Goal: Task Accomplishment & Management: Use online tool/utility

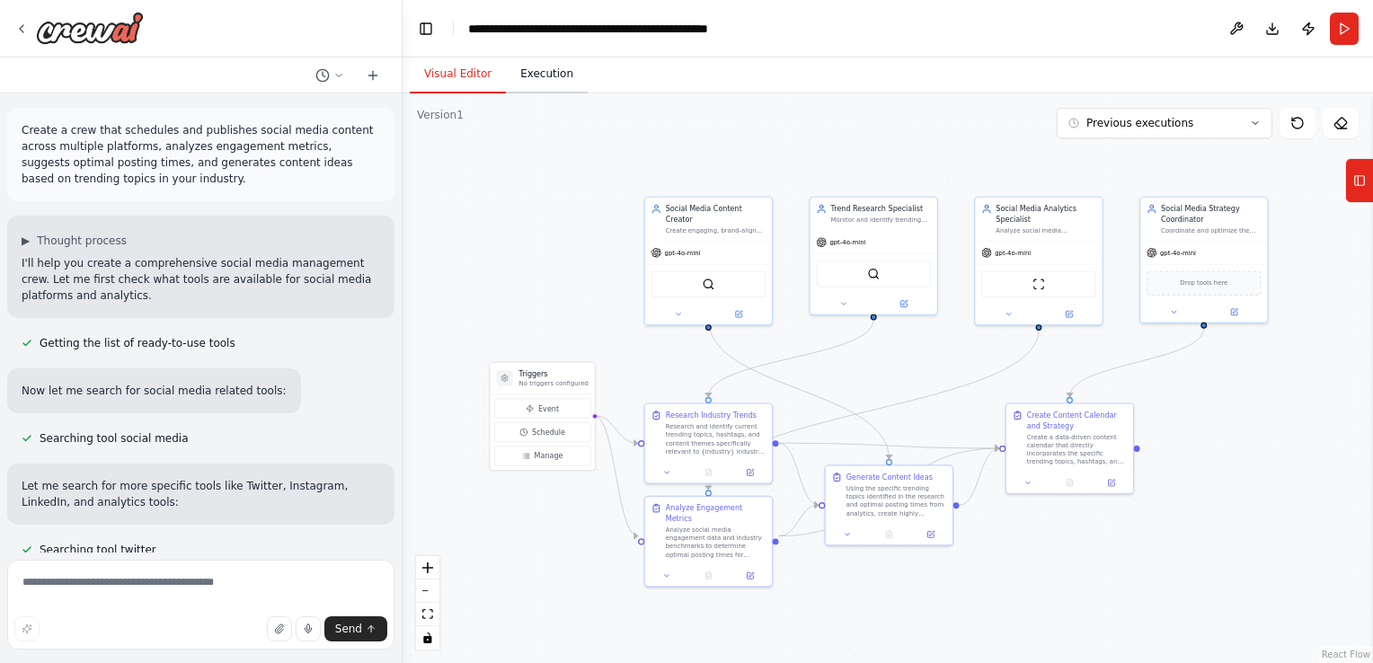
click at [549, 80] on button "Execution" at bounding box center [547, 75] width 82 height 38
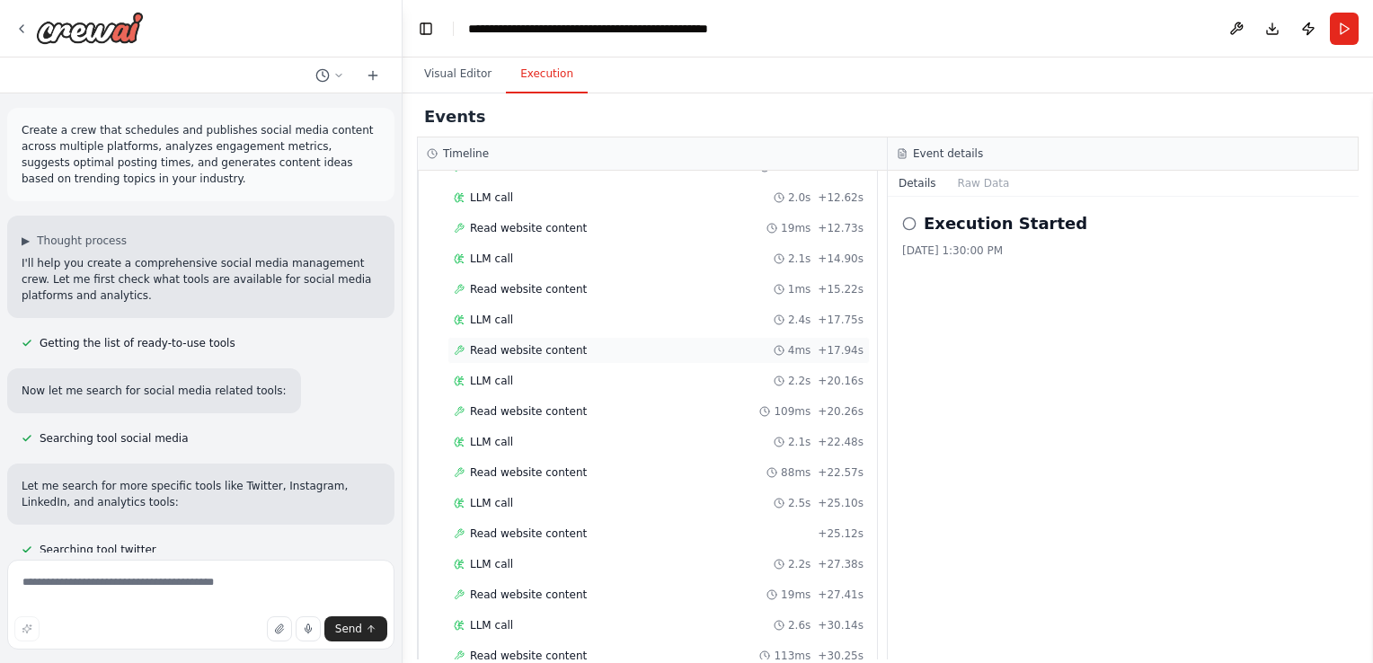
scroll to position [270, 0]
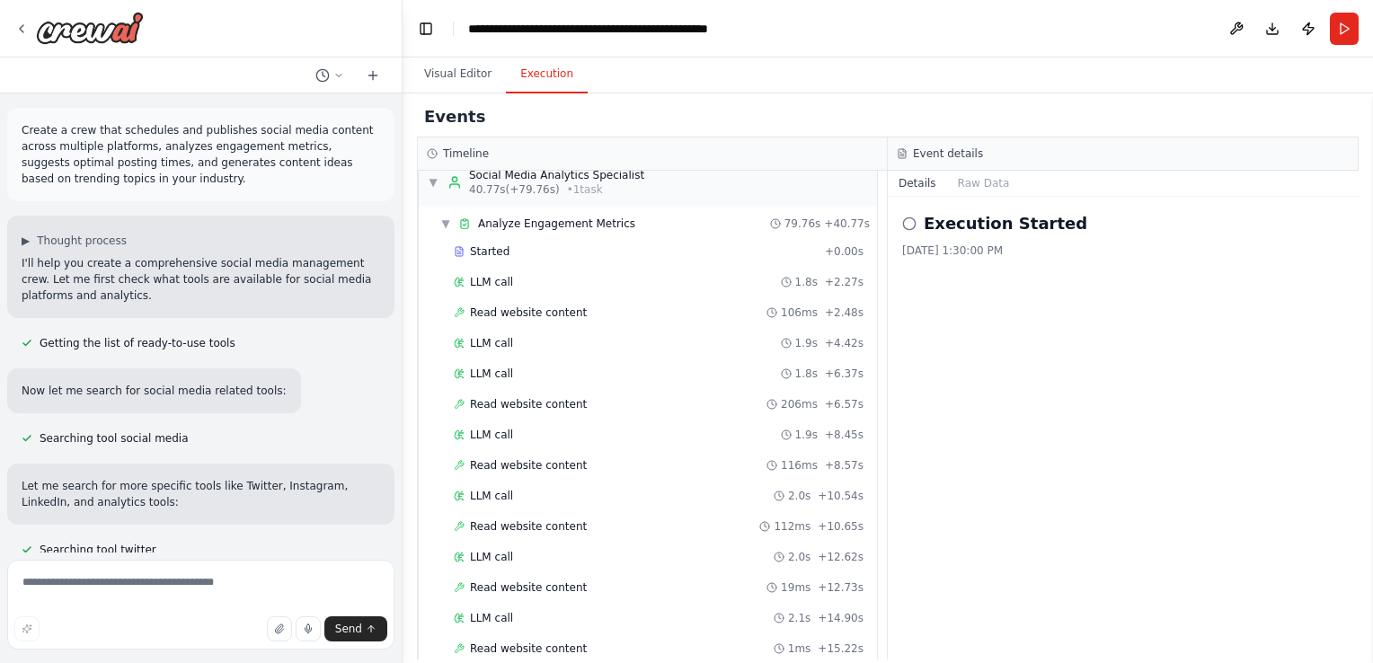
click at [447, 122] on h2 "Events" at bounding box center [454, 116] width 61 height 25
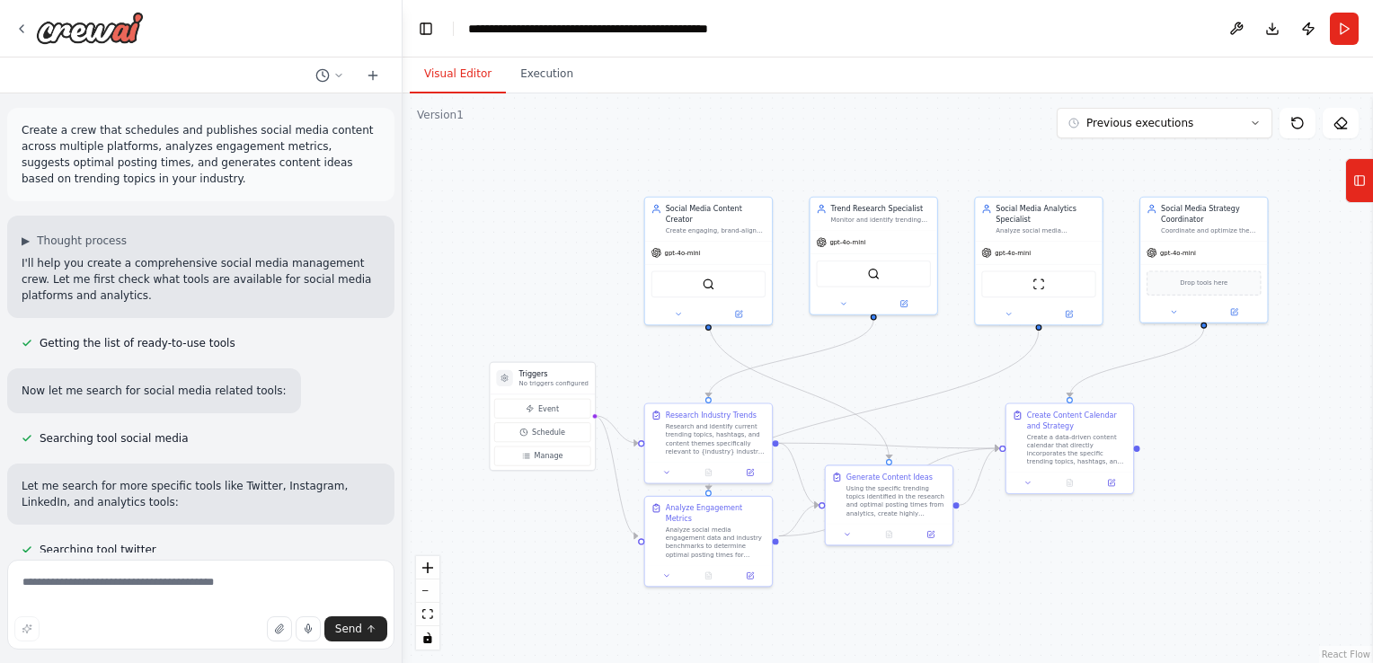
click at [467, 66] on button "Visual Editor" at bounding box center [458, 75] width 96 height 38
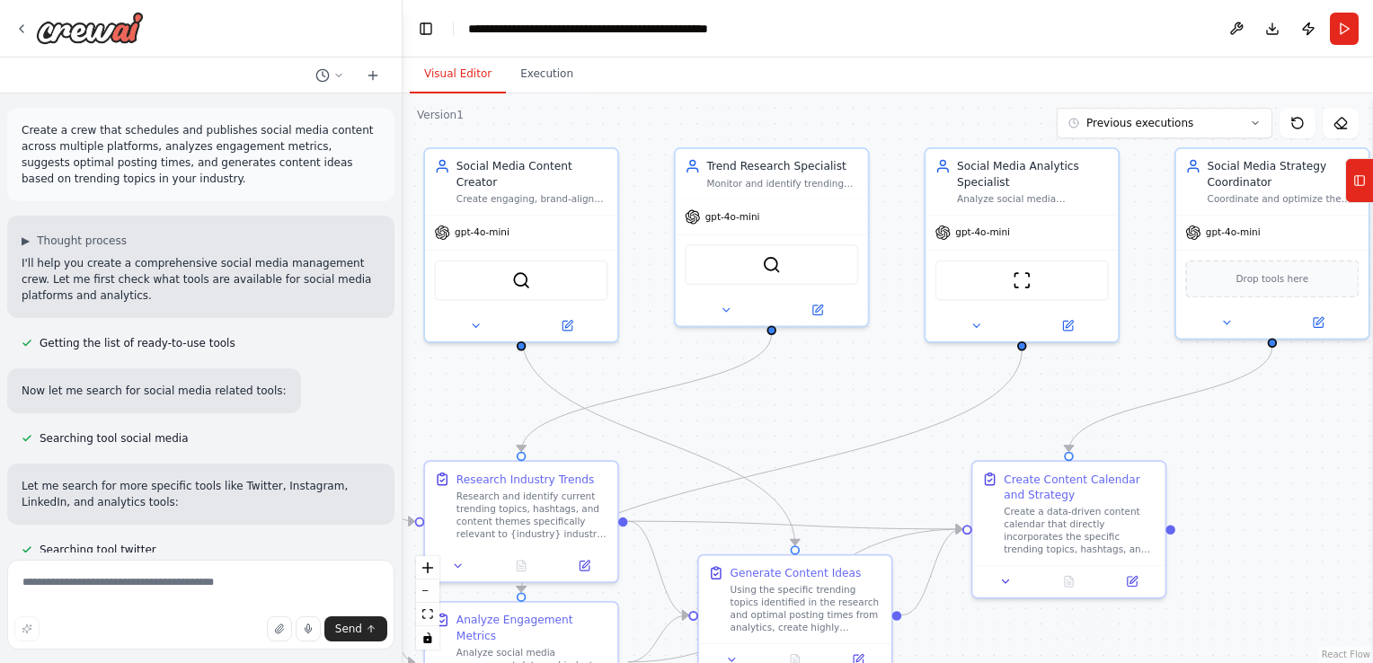
drag, startPoint x: 1038, startPoint y: 487, endPoint x: 806, endPoint y: 451, distance: 234.6
click at [806, 451] on div ".deletable-edge-delete-btn { width: 20px; height: 20px; border: 0px solid #ffff…" at bounding box center [887, 378] width 970 height 570
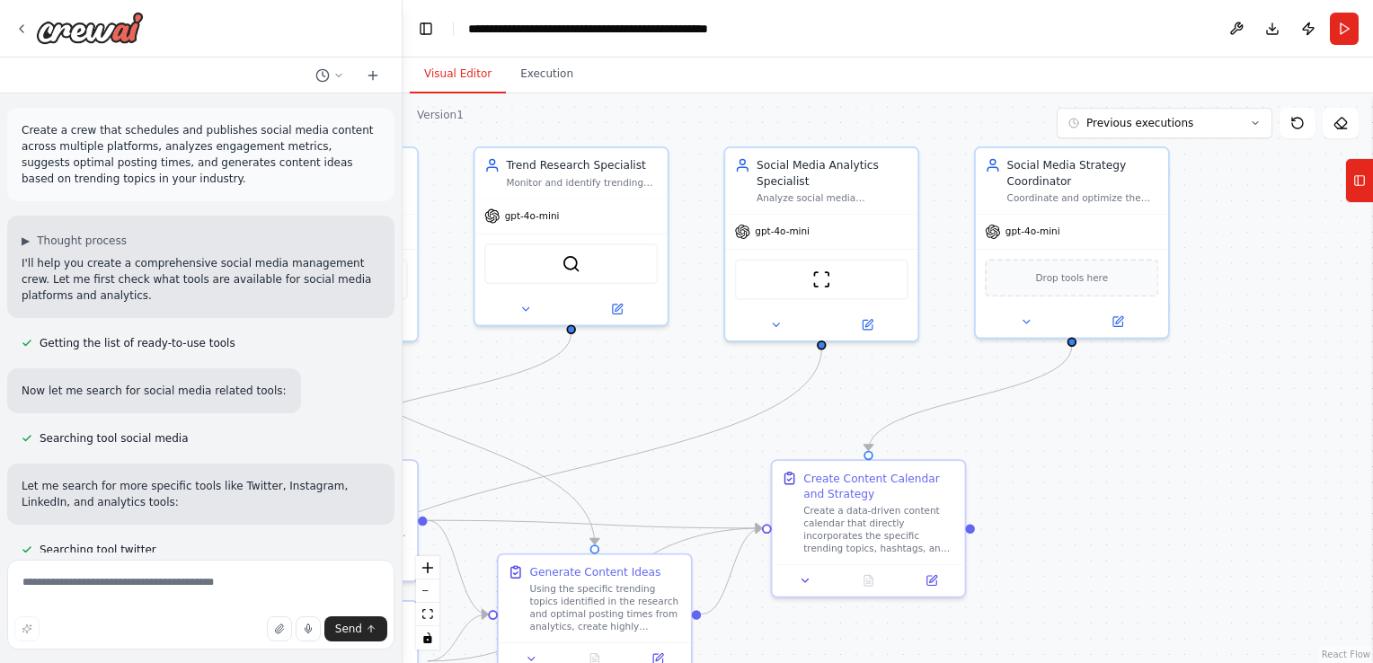
drag, startPoint x: 871, startPoint y: 365, endPoint x: 671, endPoint y: 364, distance: 200.4
click at [671, 364] on div ".deletable-edge-delete-btn { width: 20px; height: 20px; border: 0px solid #ffff…" at bounding box center [887, 378] width 970 height 570
click at [563, 261] on img at bounding box center [571, 261] width 19 height 19
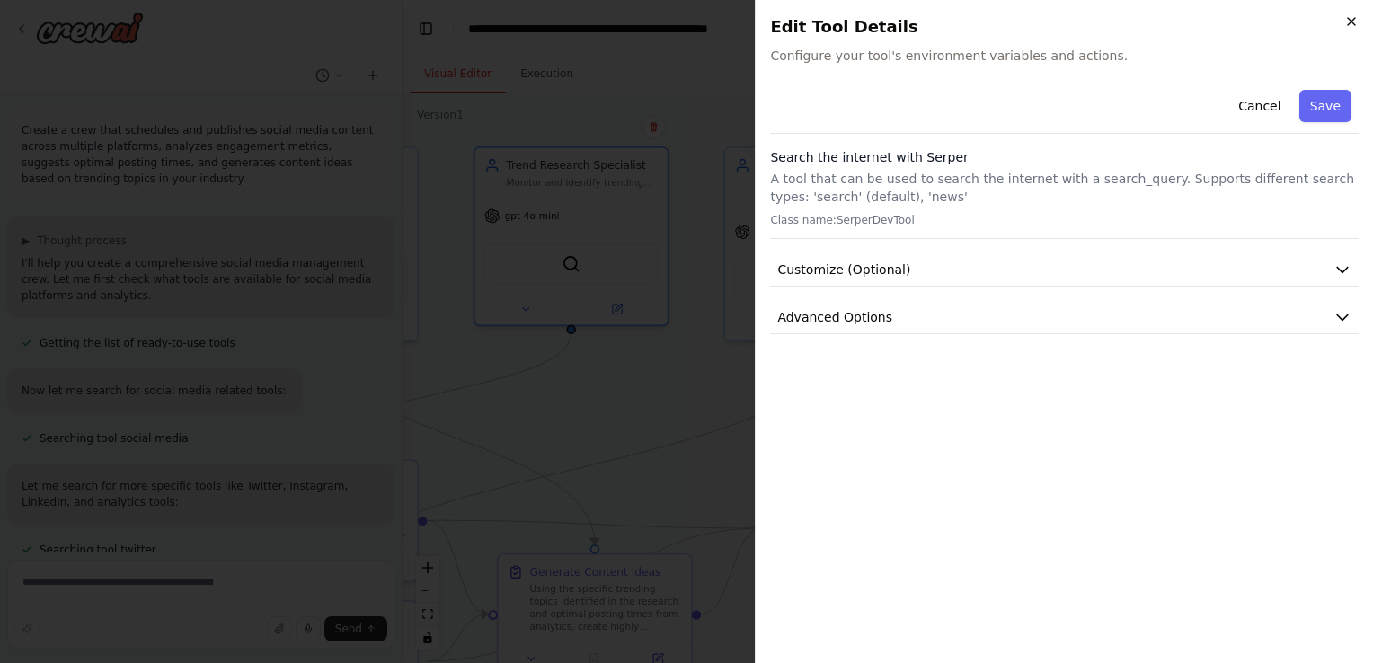
click at [1354, 21] on icon "button" at bounding box center [1351, 21] width 14 height 14
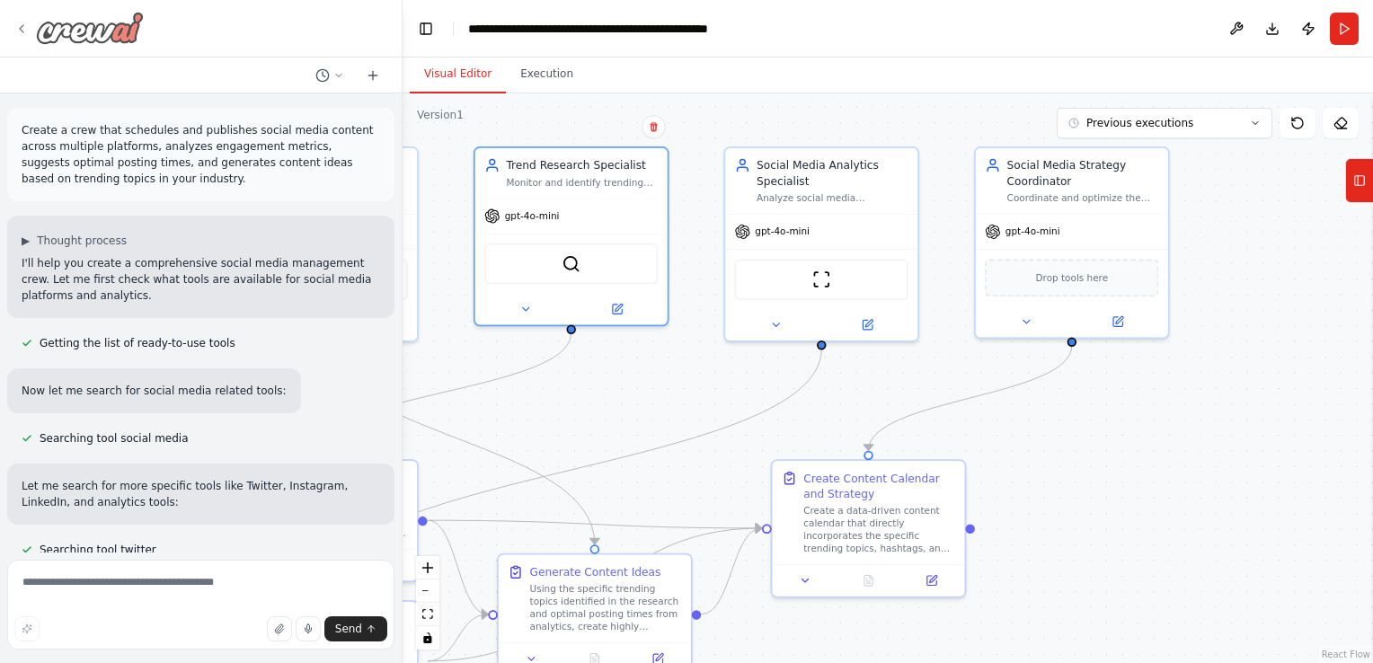
click at [19, 22] on icon at bounding box center [21, 29] width 14 height 14
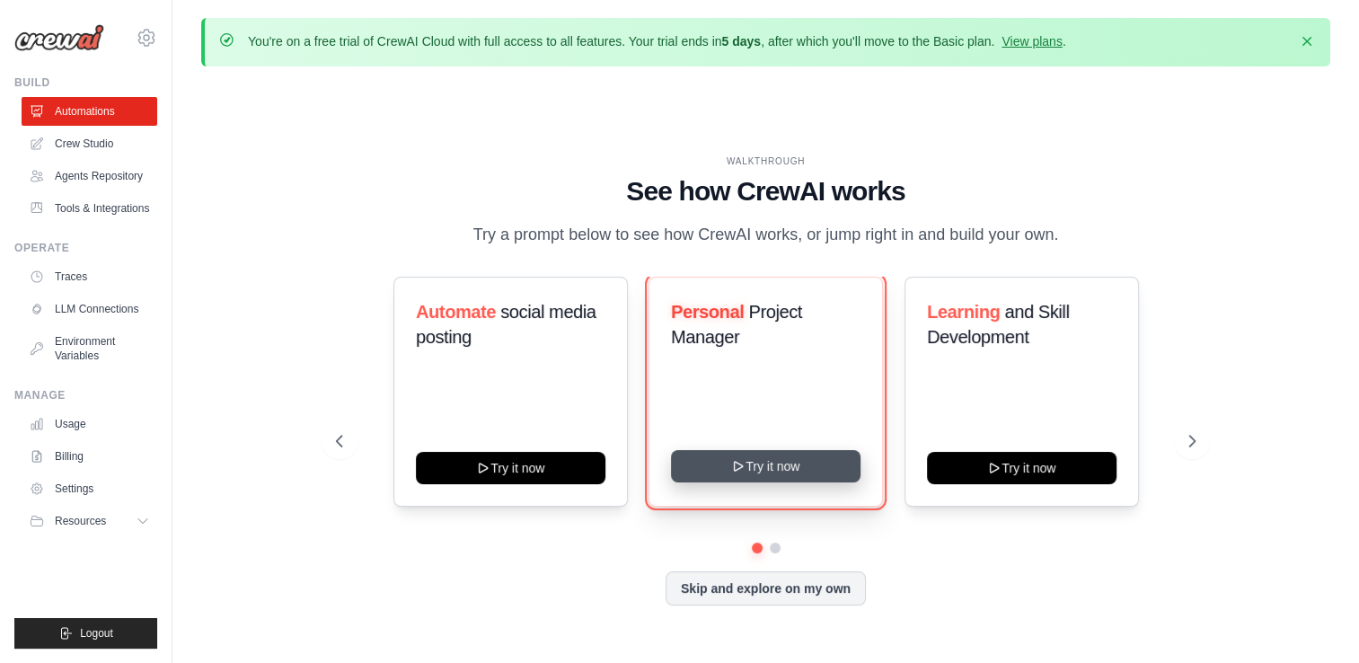
click at [754, 469] on button "Try it now" at bounding box center [766, 466] width 190 height 32
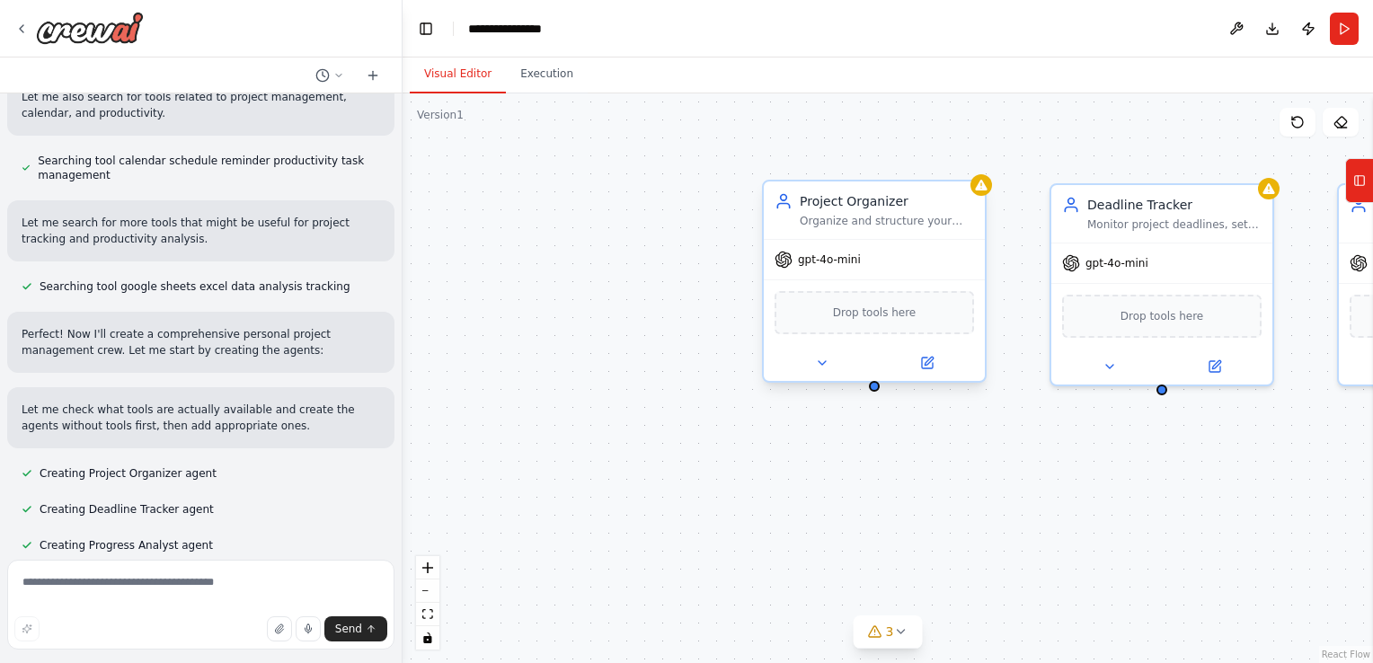
scroll to position [346, 0]
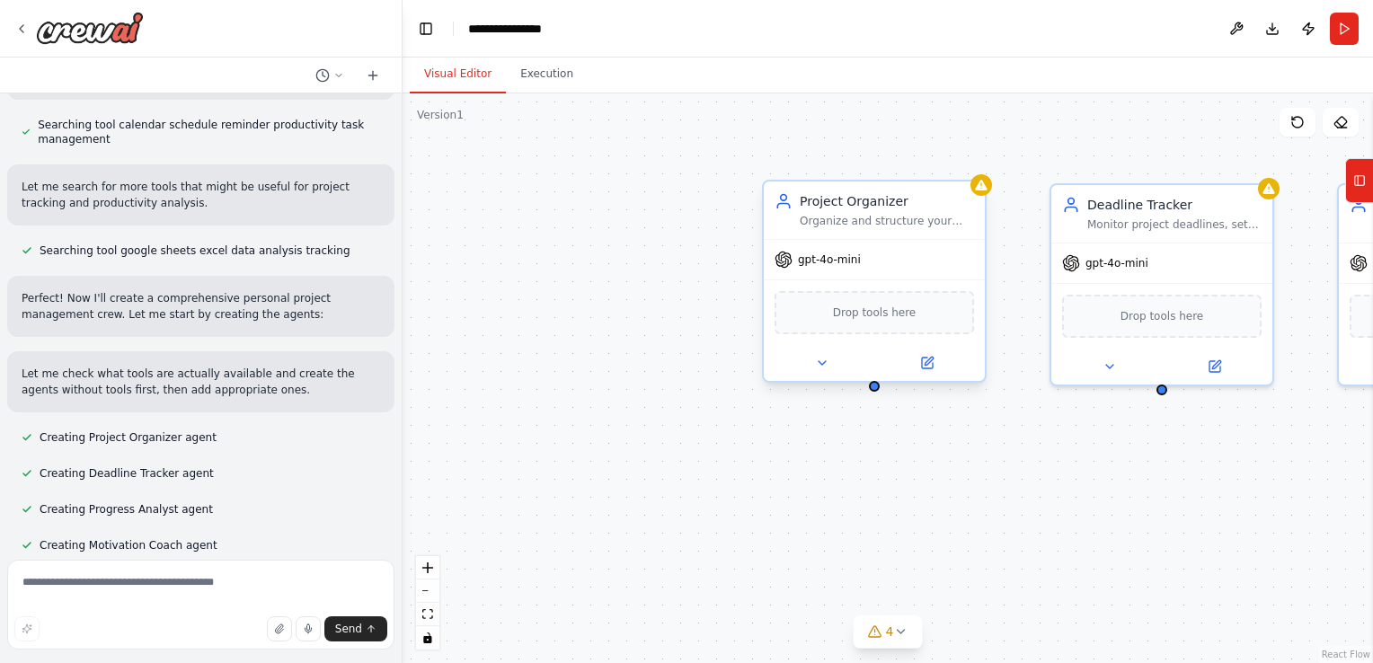
click at [881, 222] on div "Organize and structure your personal projects by creating systematic project br…" at bounding box center [887, 221] width 174 height 14
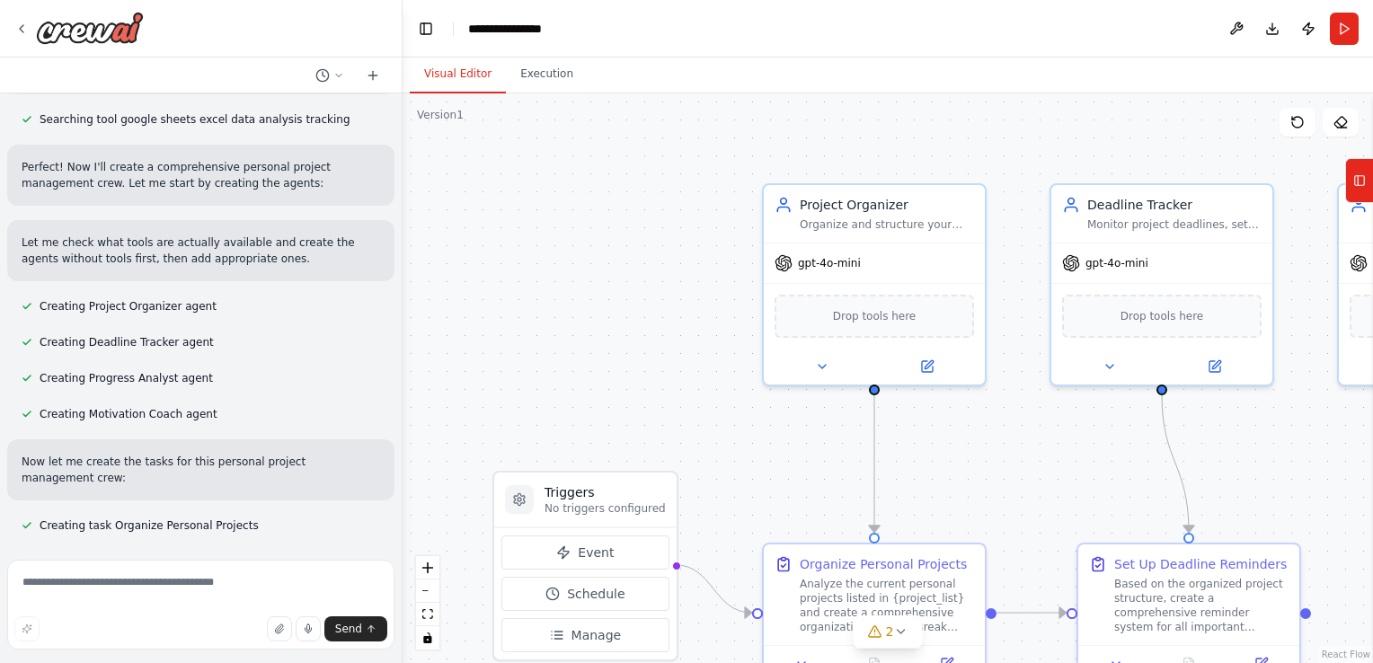
scroll to position [513, 0]
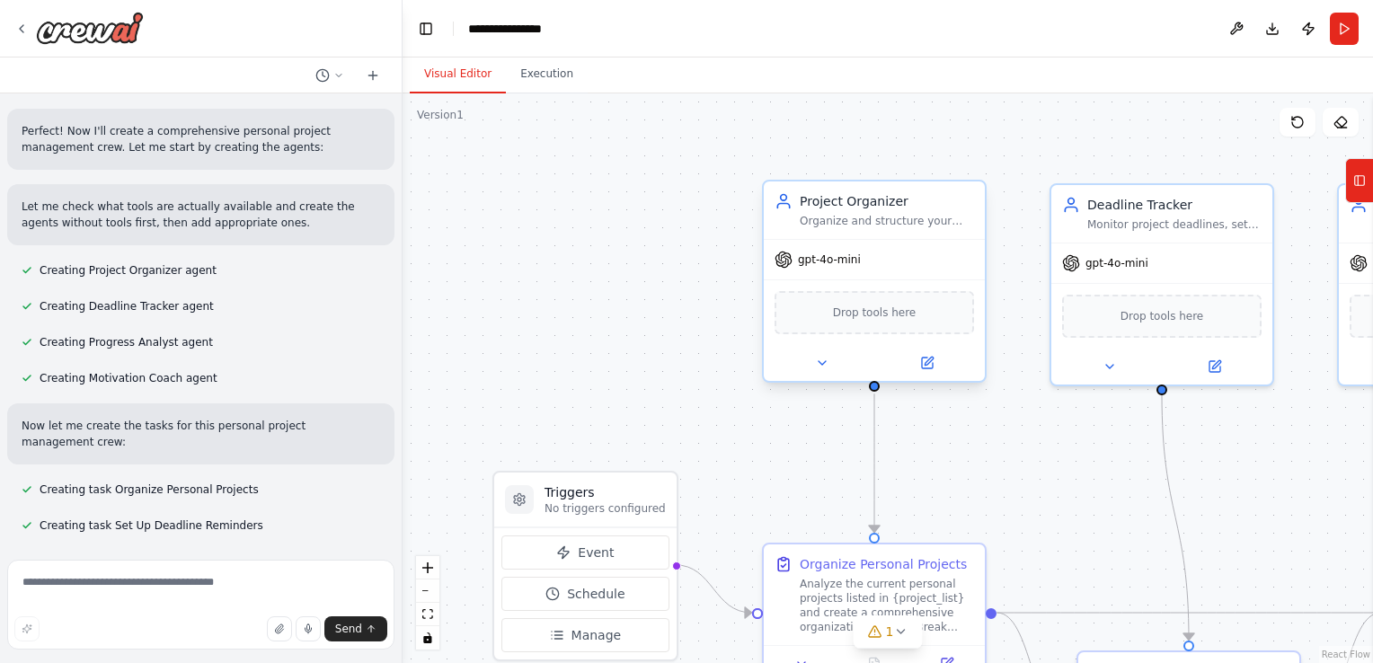
click at [857, 316] on span "Drop tools here" at bounding box center [875, 313] width 84 height 18
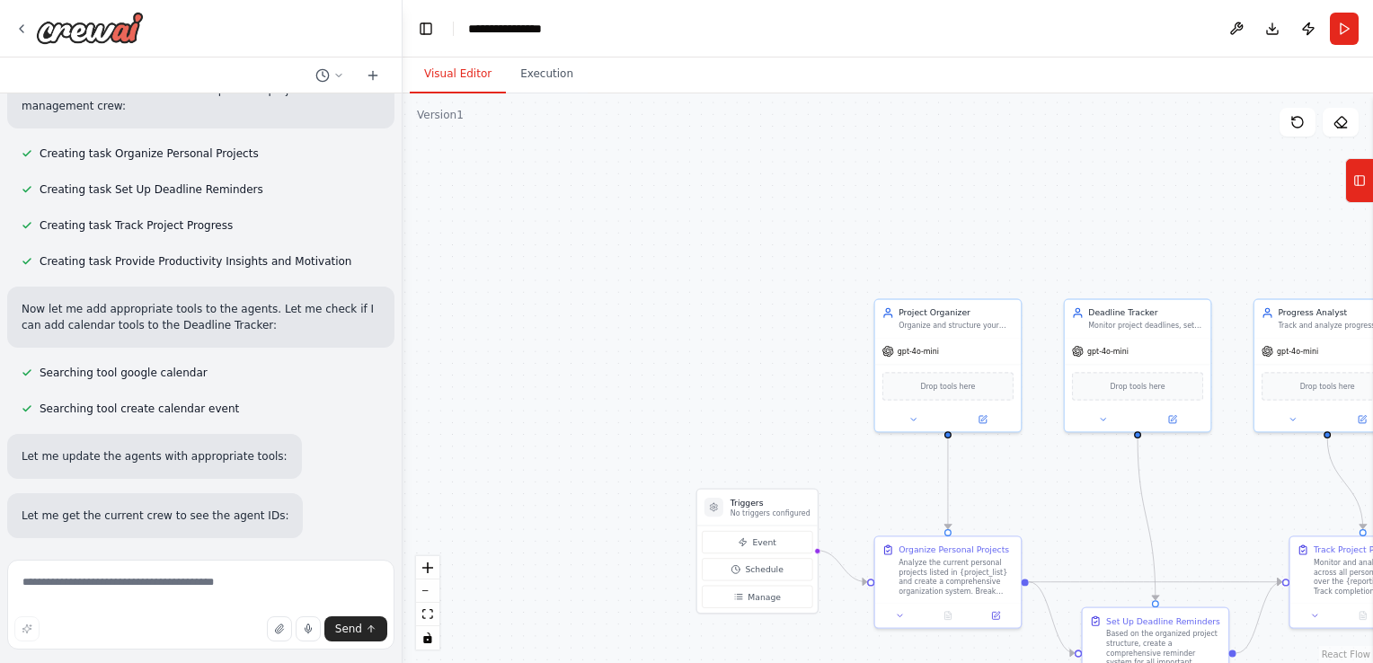
scroll to position [851, 0]
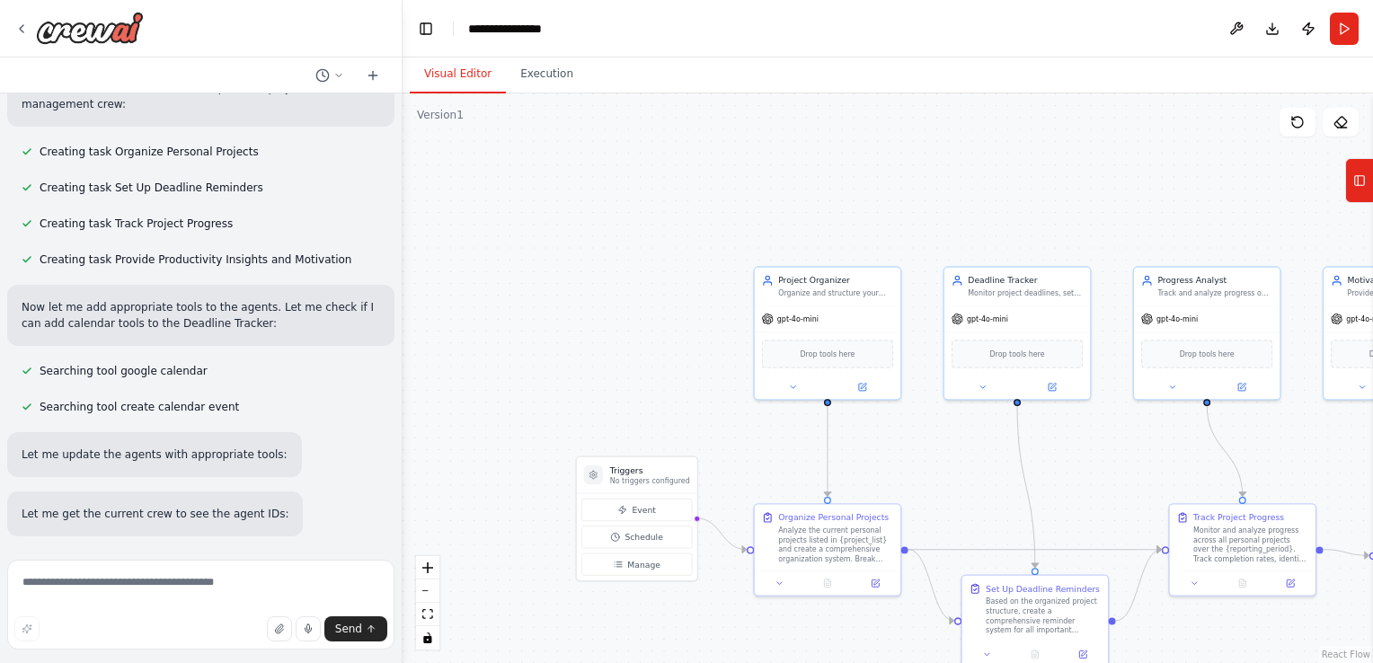
drag, startPoint x: 798, startPoint y: 287, endPoint x: 587, endPoint y: 196, distance: 229.8
click at [587, 196] on div ".deletable-edge-delete-btn { width: 20px; height: 20px; border: 0px solid #ffff…" at bounding box center [887, 378] width 970 height 570
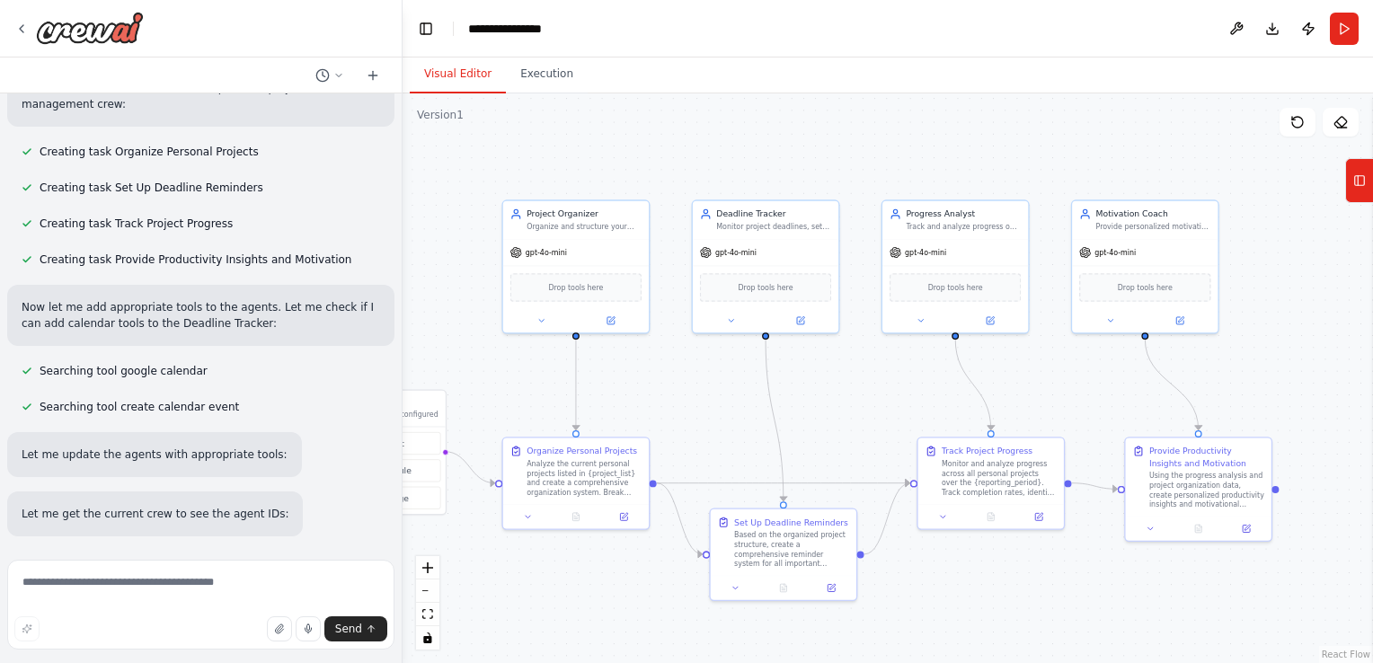
drag, startPoint x: 970, startPoint y: 369, endPoint x: 837, endPoint y: 362, distance: 133.2
click at [837, 362] on div ".deletable-edge-delete-btn { width: 20px; height: 20px; border: 0px solid #ffff…" at bounding box center [887, 378] width 970 height 570
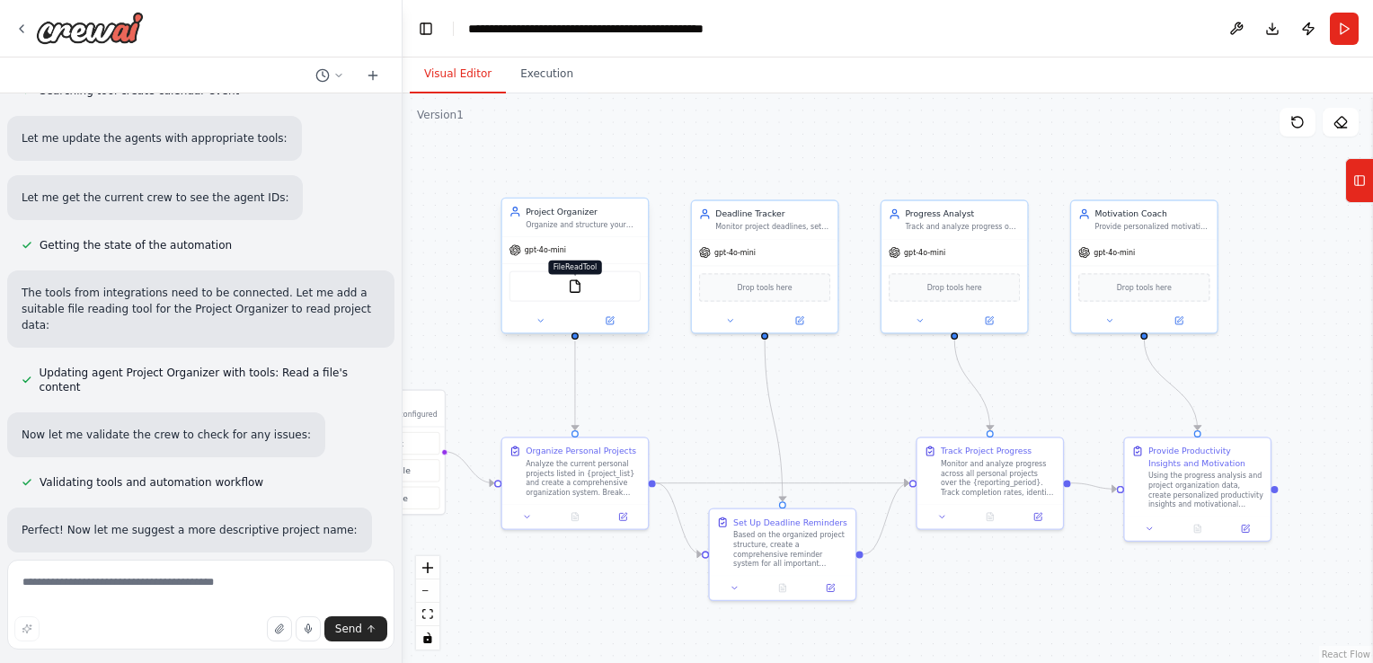
scroll to position [1226, 0]
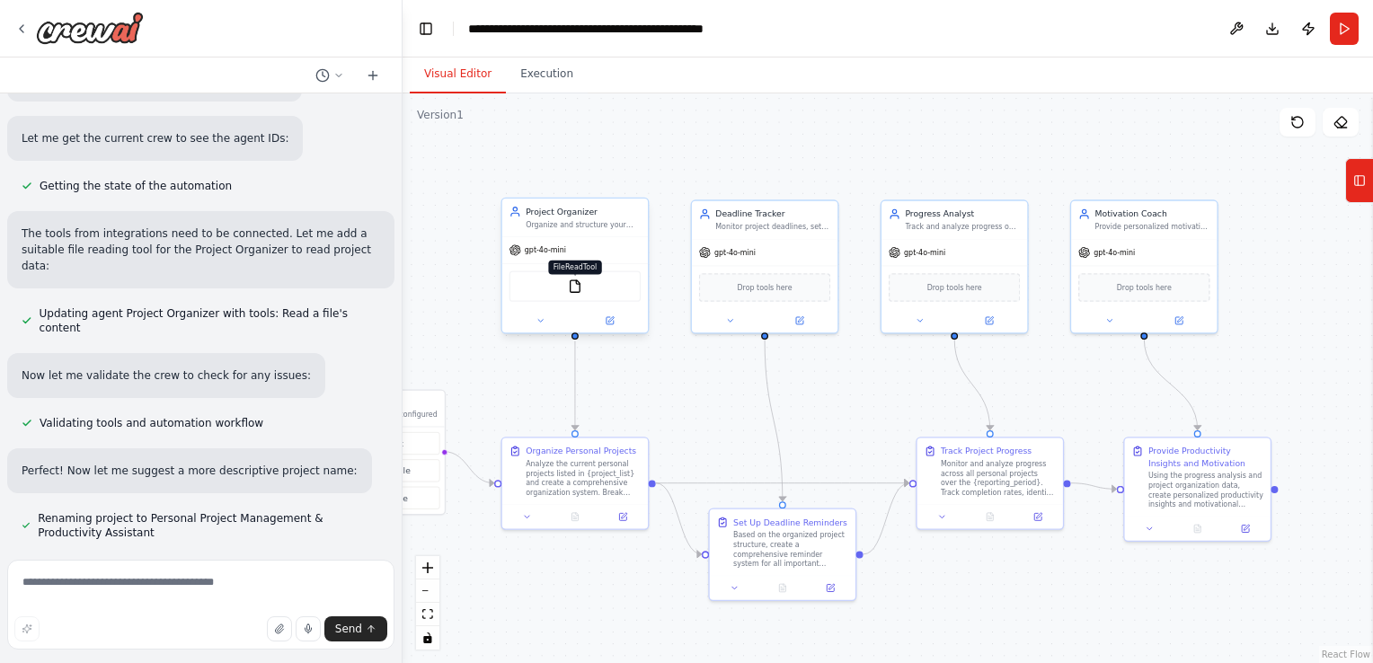
click at [573, 287] on img at bounding box center [575, 286] width 14 height 14
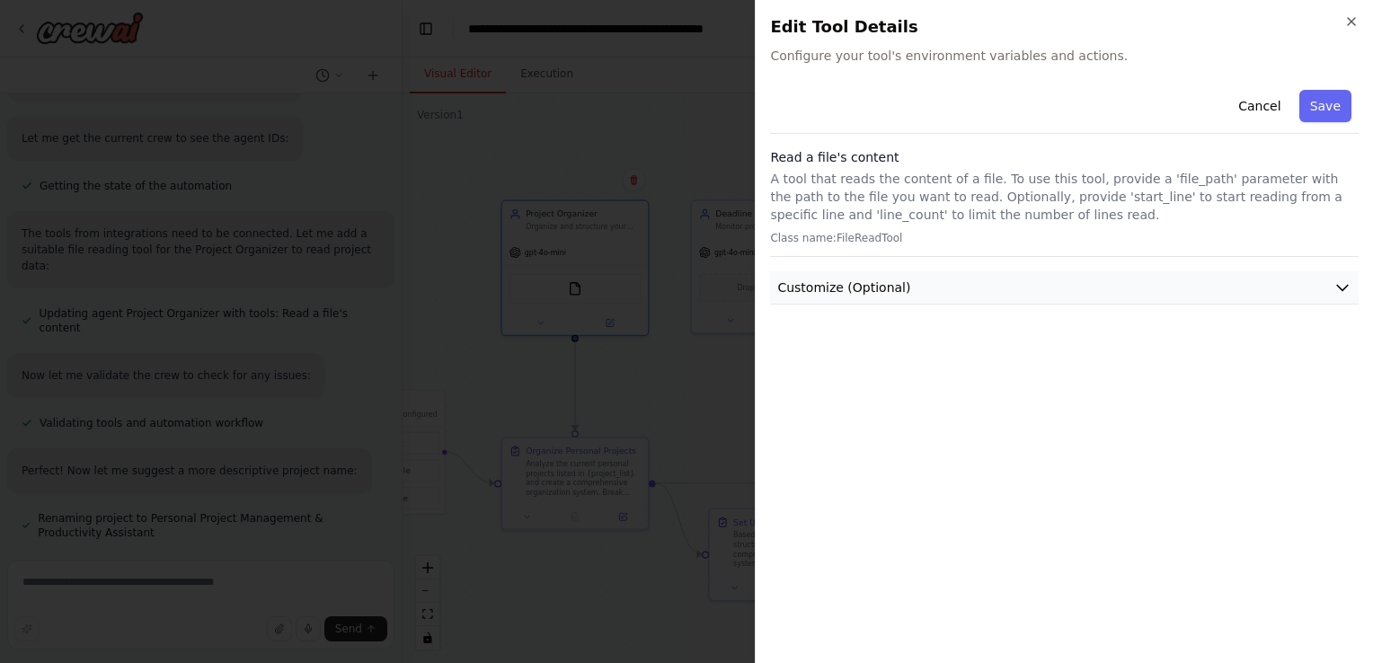
click at [1333, 287] on icon "button" at bounding box center [1342, 288] width 18 height 18
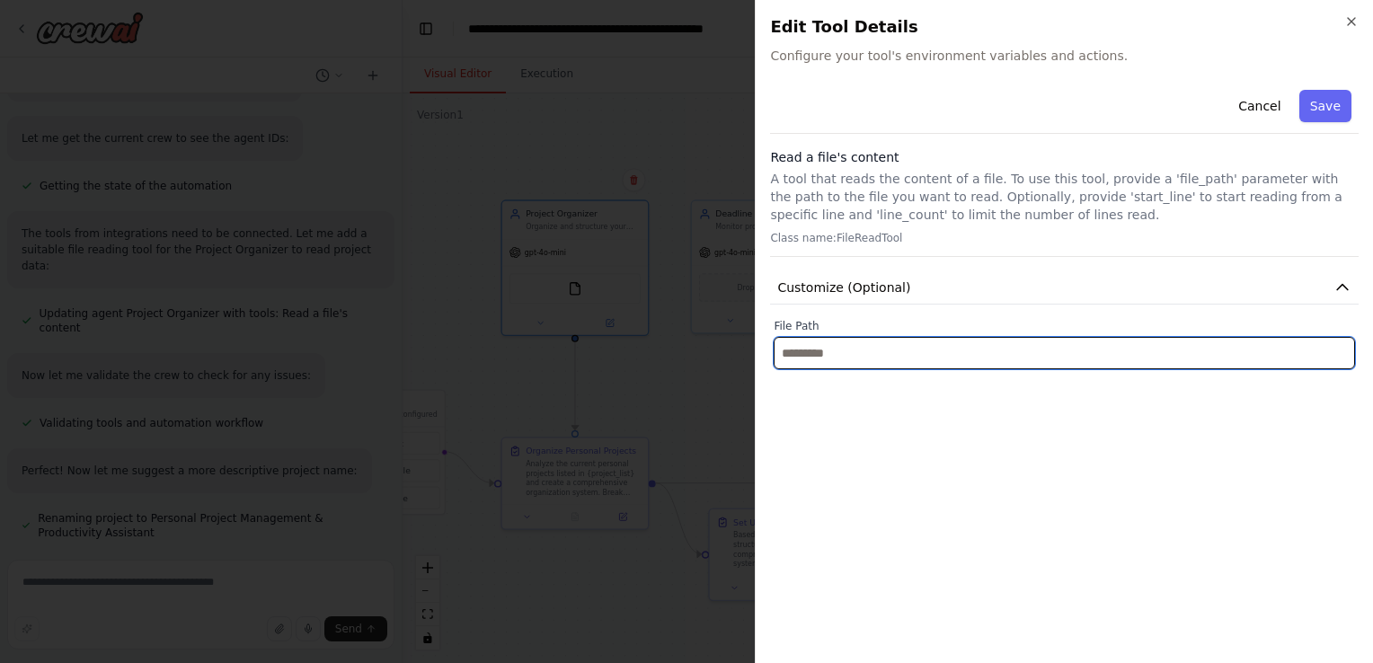
click at [841, 354] on input "text" at bounding box center [1064, 353] width 581 height 32
click at [823, 348] on input "text" at bounding box center [1064, 353] width 581 height 32
click at [948, 356] on input "text" at bounding box center [1064, 353] width 581 height 32
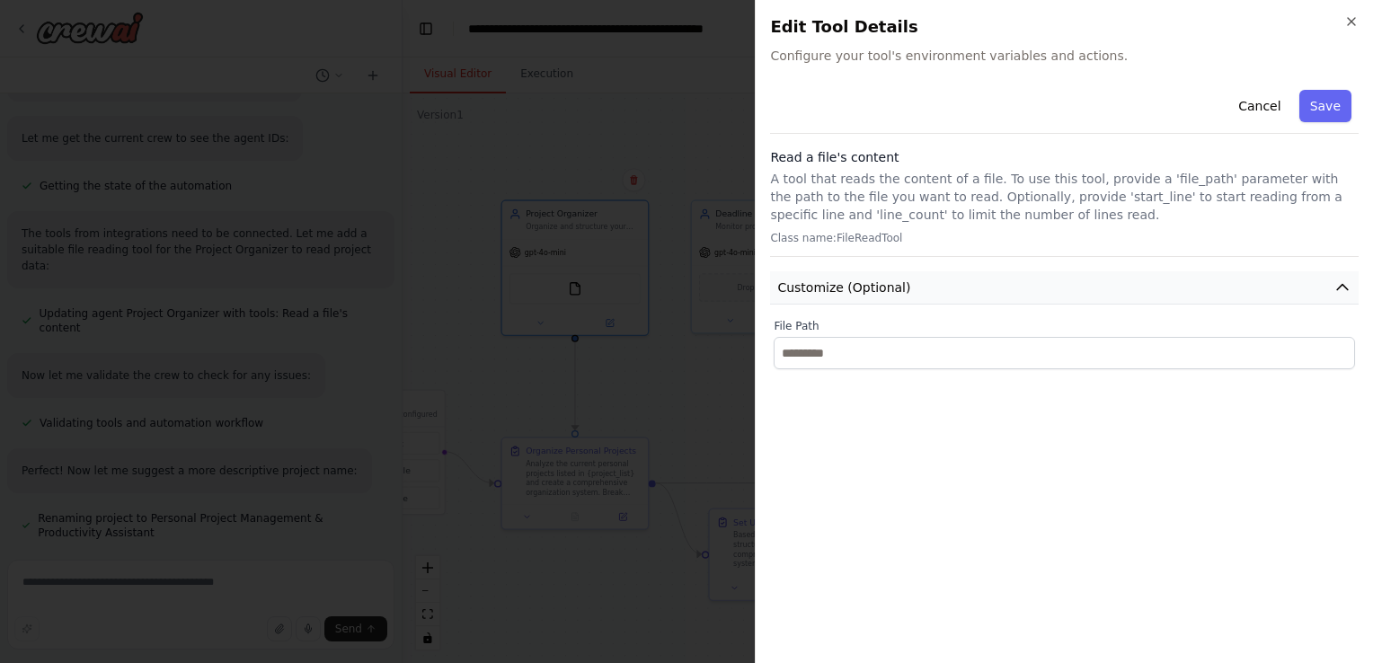
click at [1341, 288] on icon "button" at bounding box center [1342, 288] width 18 height 18
click at [1325, 111] on button "Save" at bounding box center [1325, 106] width 52 height 32
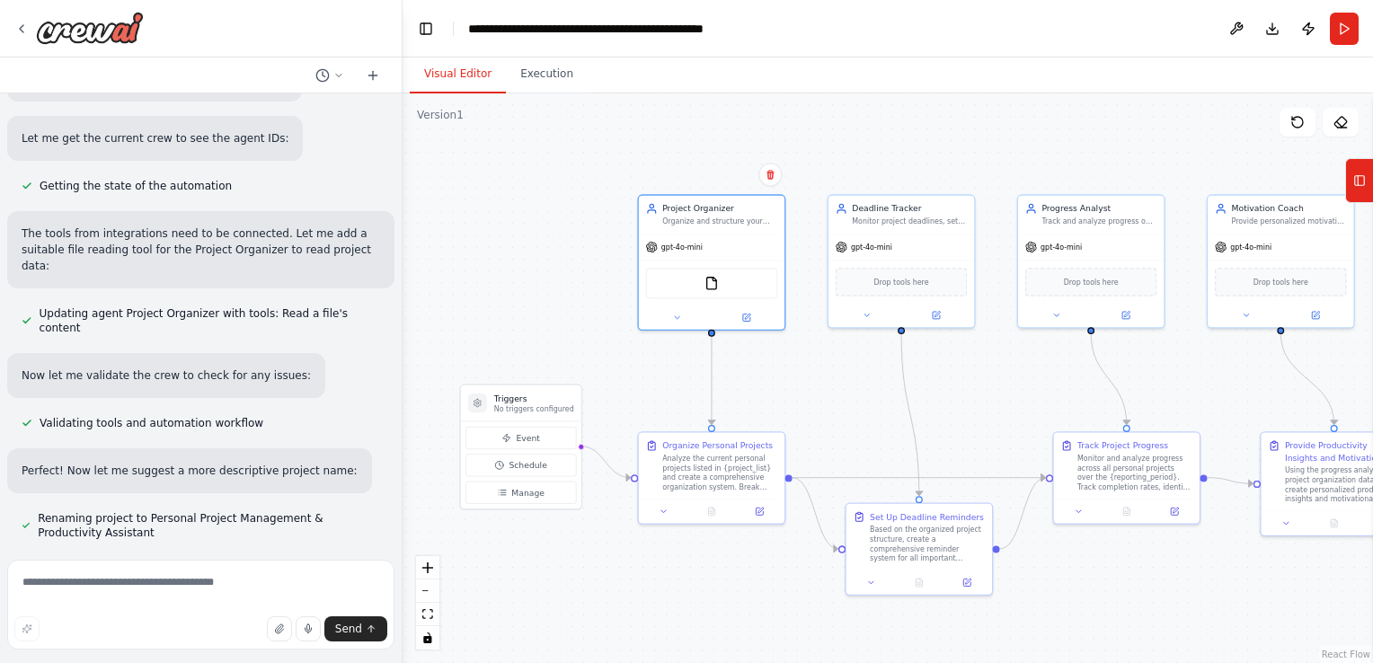
drag, startPoint x: 565, startPoint y: 564, endPoint x: 702, endPoint y: 559, distance: 136.7
click at [702, 559] on div ".deletable-edge-delete-btn { width: 20px; height: 20px; border: 0px solid #ffff…" at bounding box center [887, 378] width 970 height 570
click at [540, 439] on button "Event" at bounding box center [520, 438] width 111 height 22
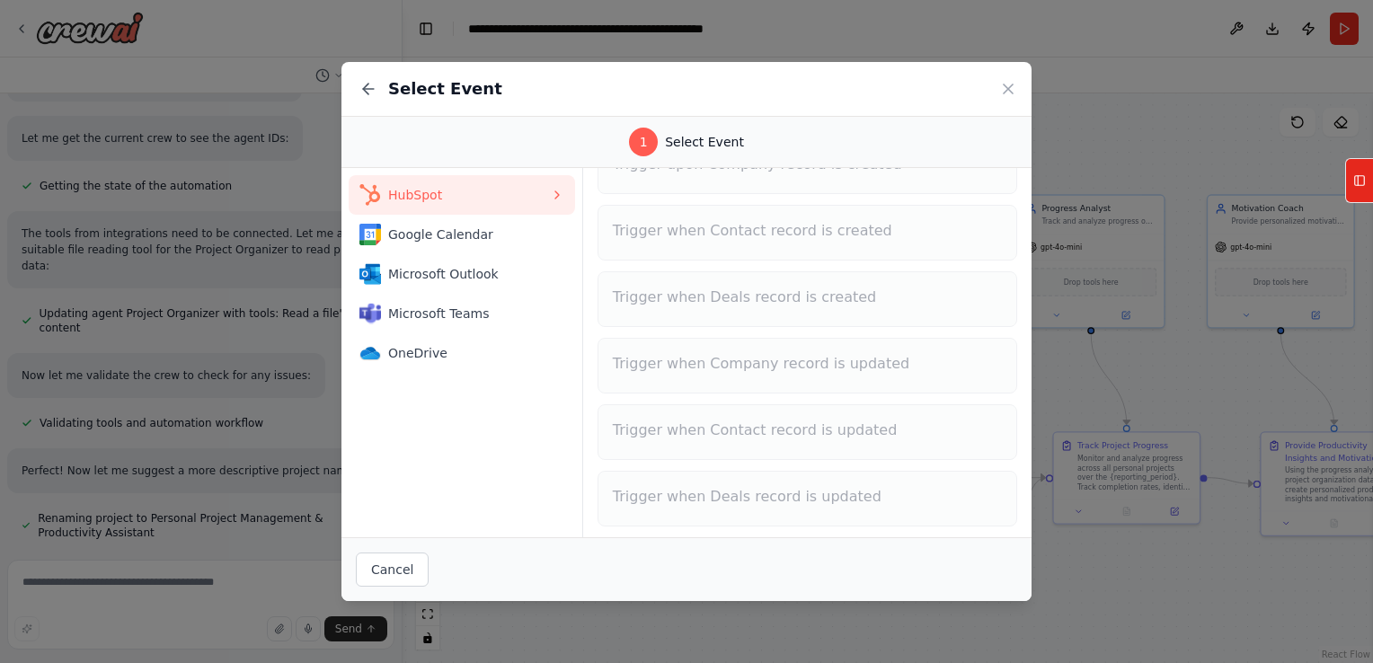
scroll to position [0, 0]
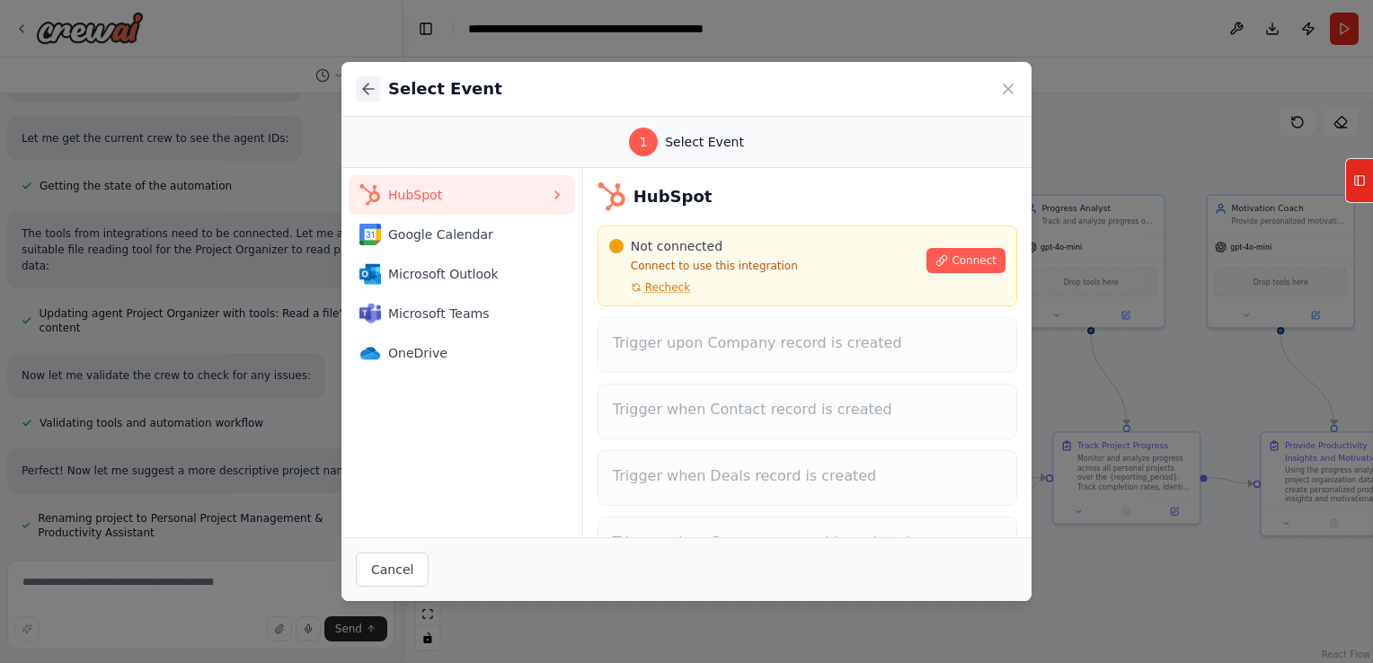
click at [367, 85] on icon at bounding box center [365, 89] width 5 height 11
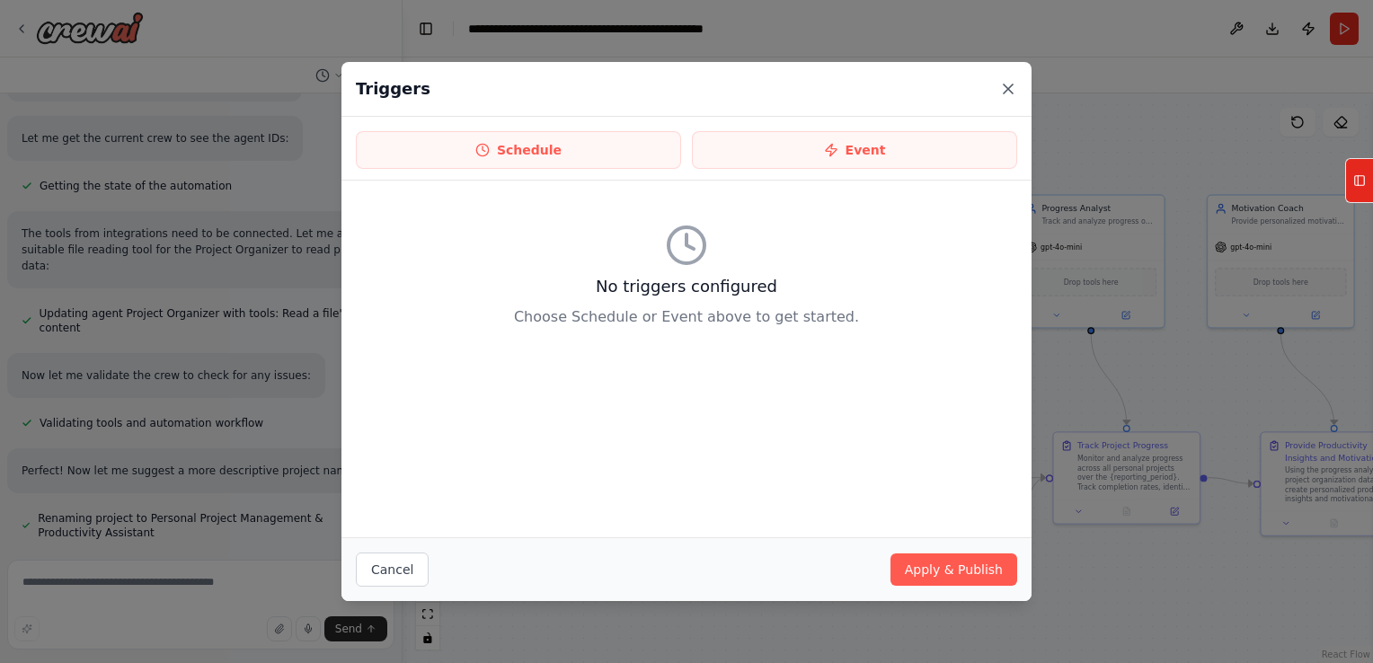
click at [1004, 93] on icon at bounding box center [1008, 88] width 9 height 9
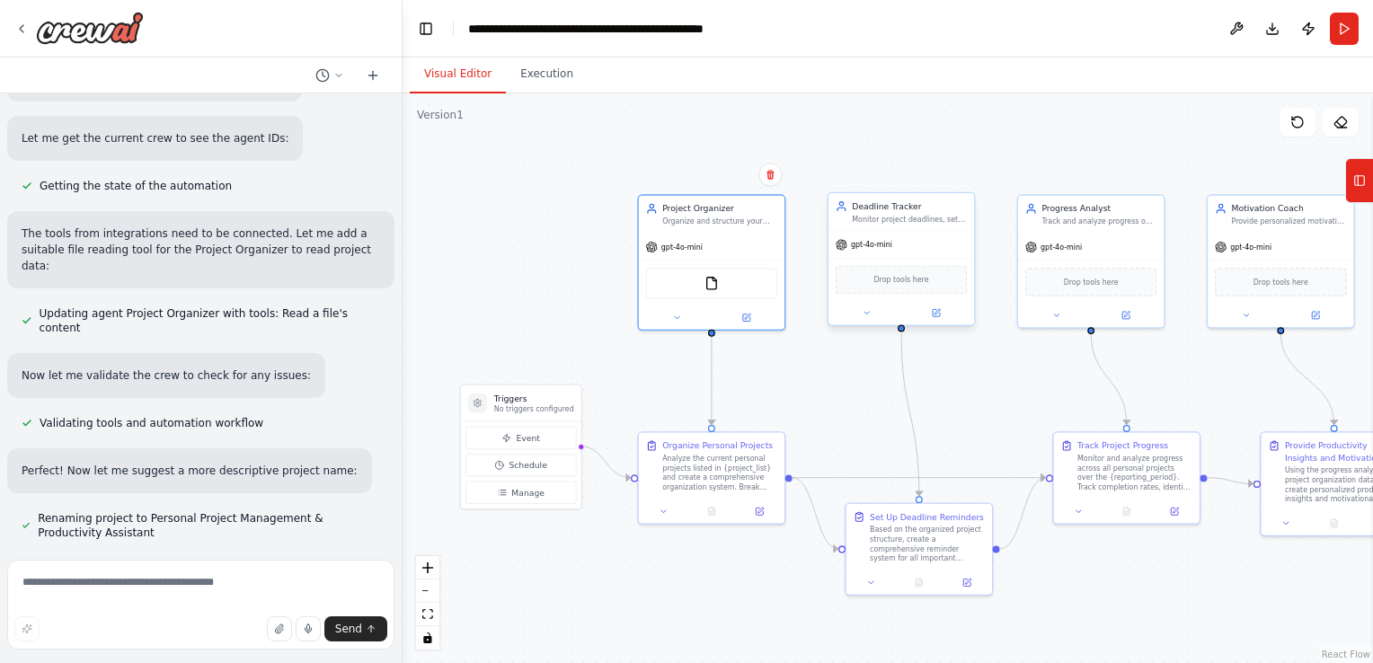
click at [908, 228] on div "Deadline Tracker Monitor project deadlines, set up reminder systems, and ensure…" at bounding box center [901, 212] width 146 height 38
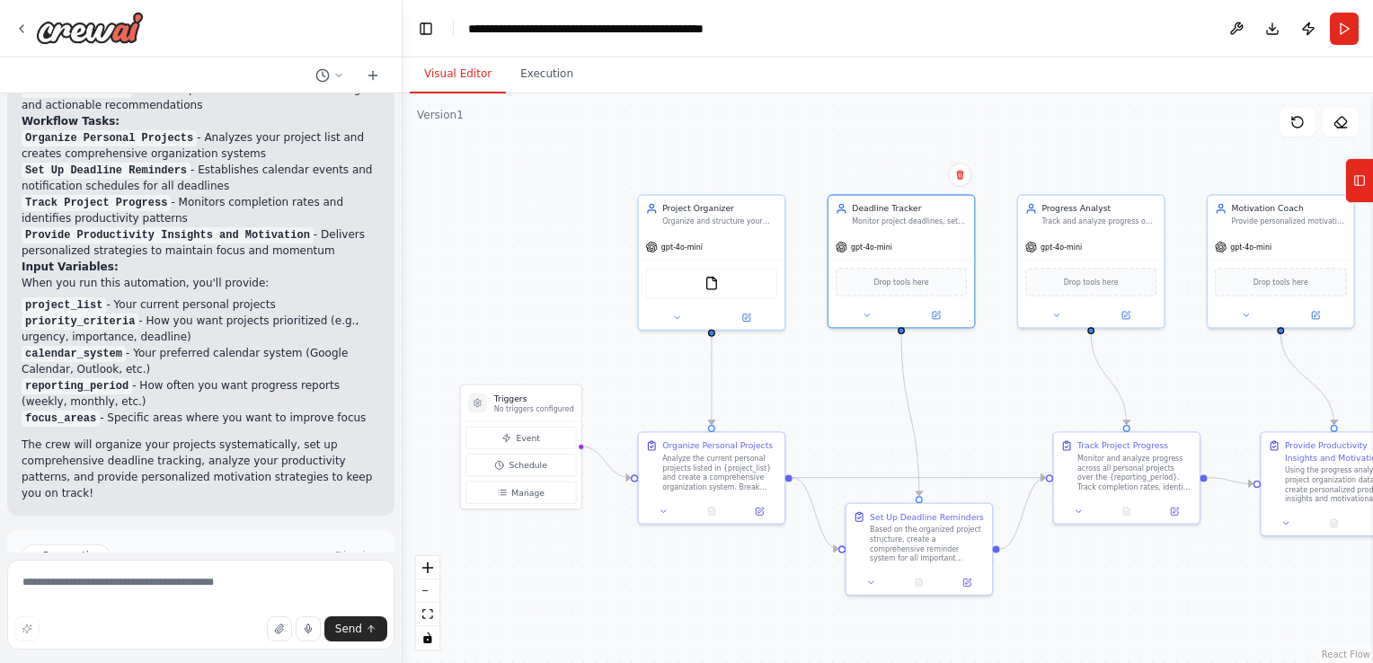
scroll to position [1926, 0]
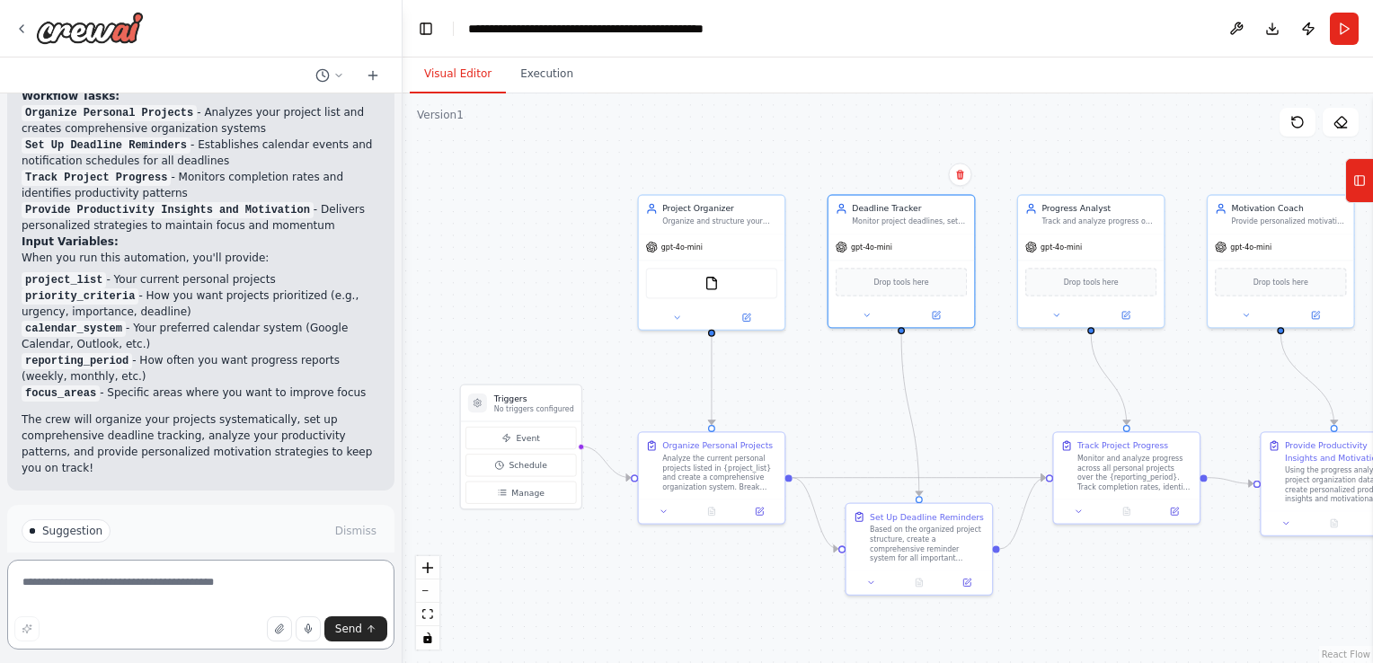
click at [157, 586] on textarea at bounding box center [200, 605] width 387 height 90
type textarea "**********"
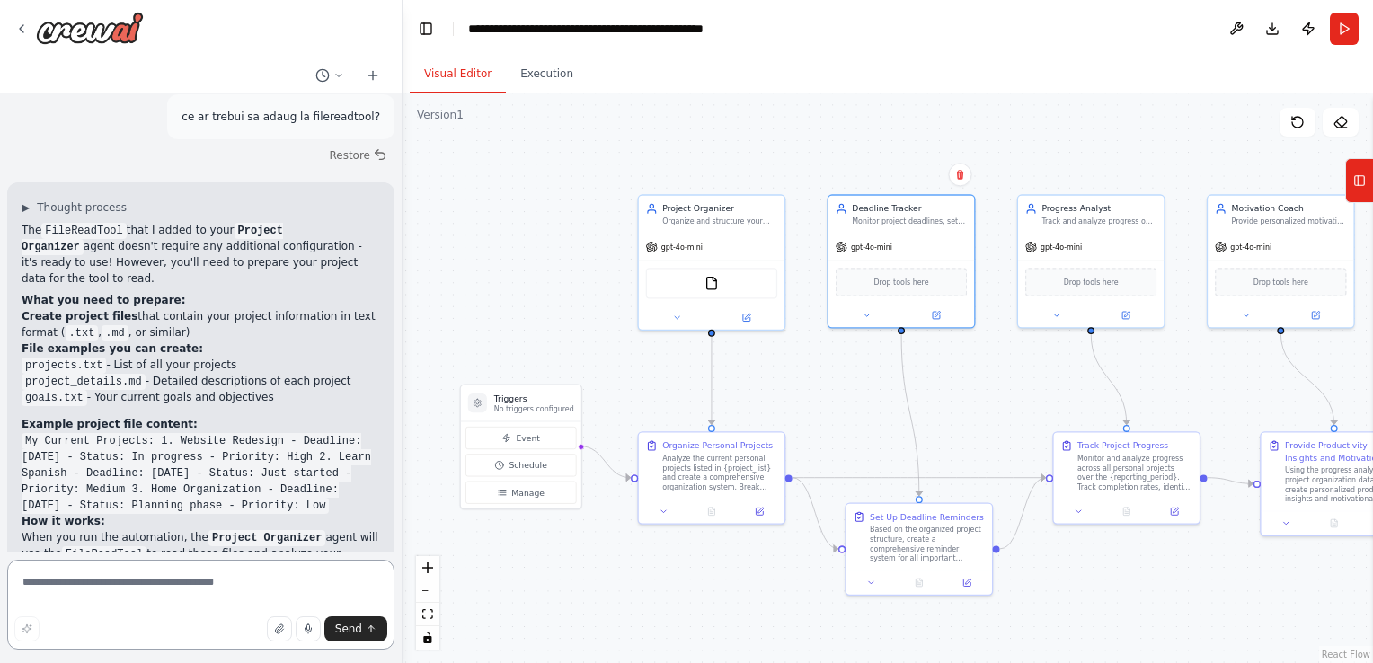
scroll to position [2353, 0]
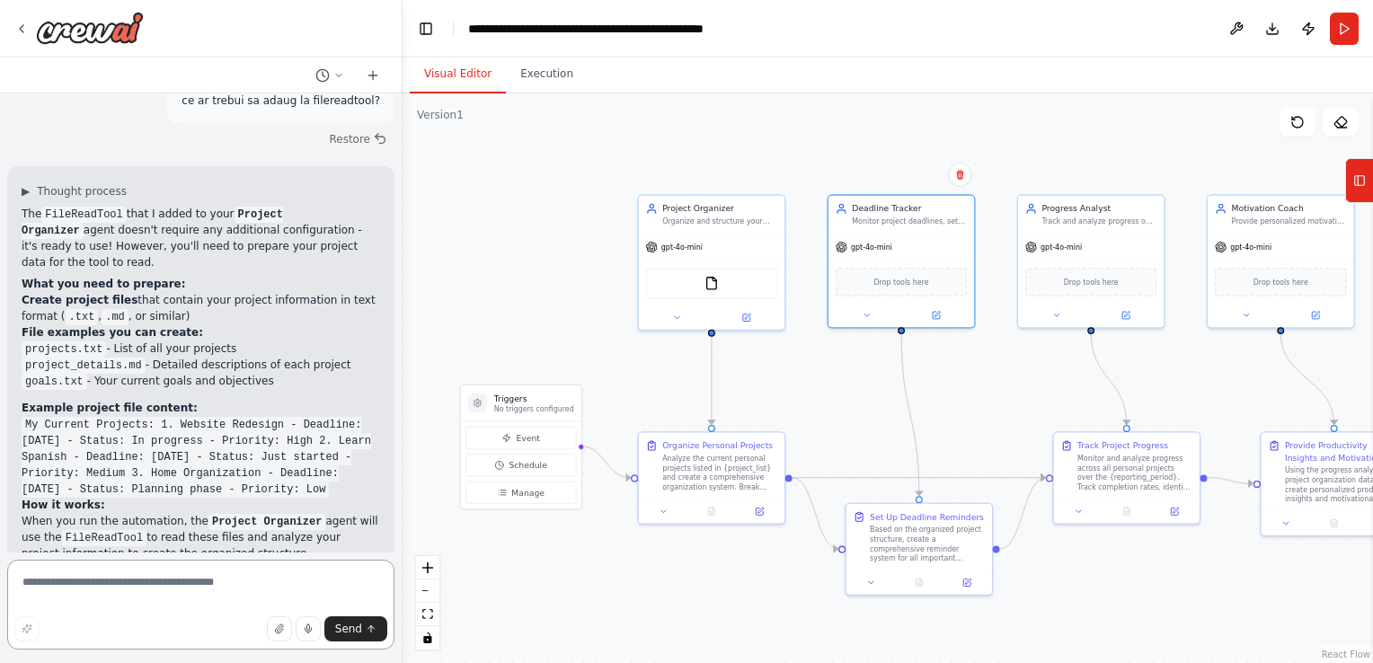
click at [149, 579] on textarea at bounding box center [200, 605] width 387 height 90
type textarea "**********"
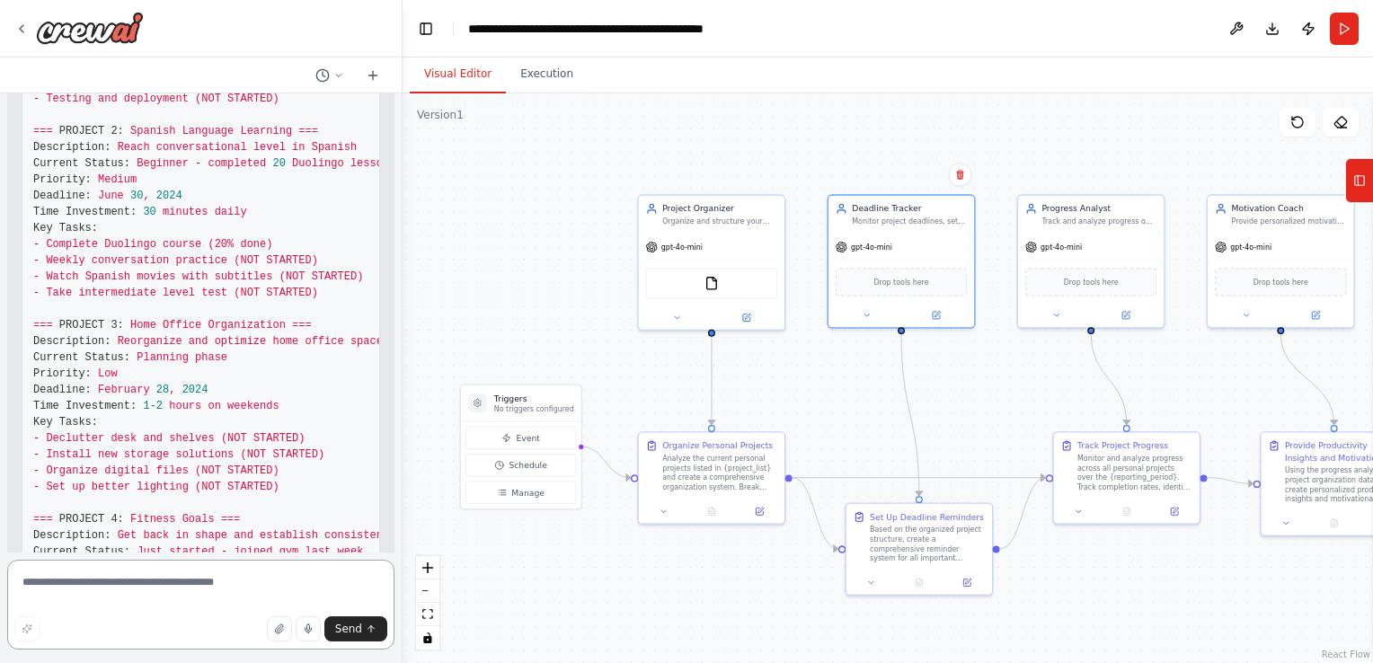
scroll to position [3367, 0]
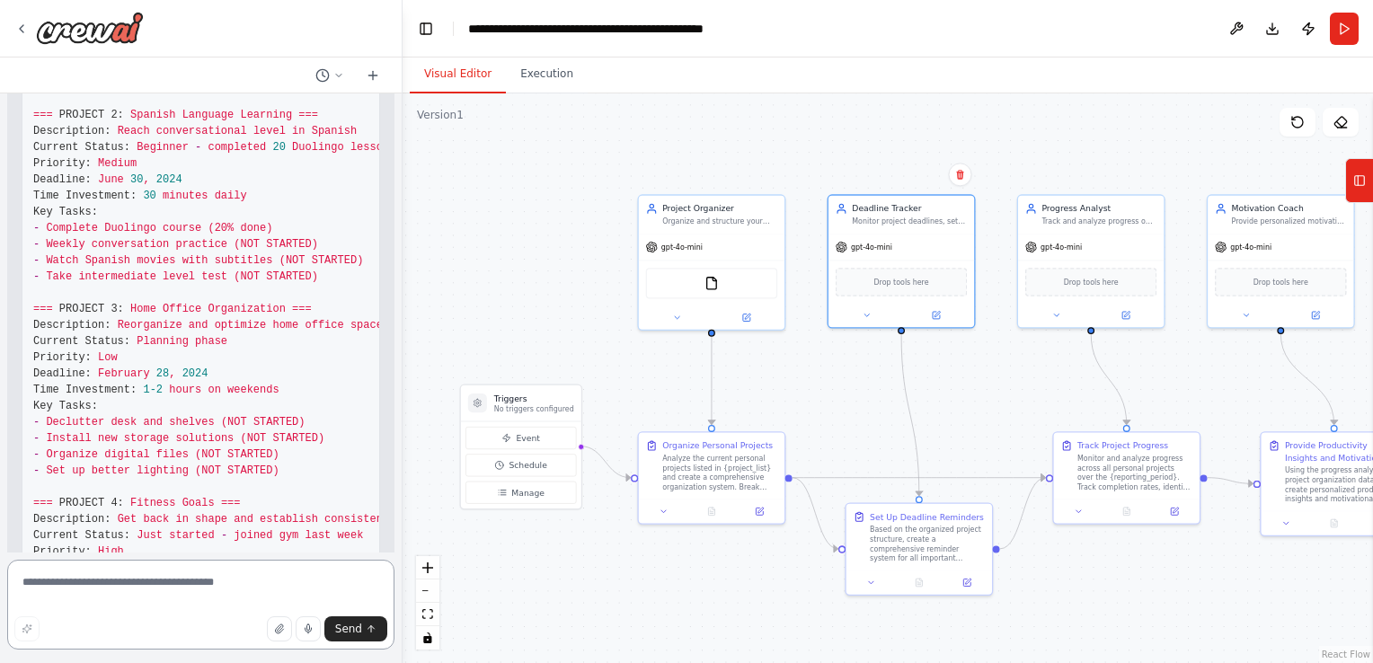
click at [170, 569] on textarea at bounding box center [200, 605] width 387 height 90
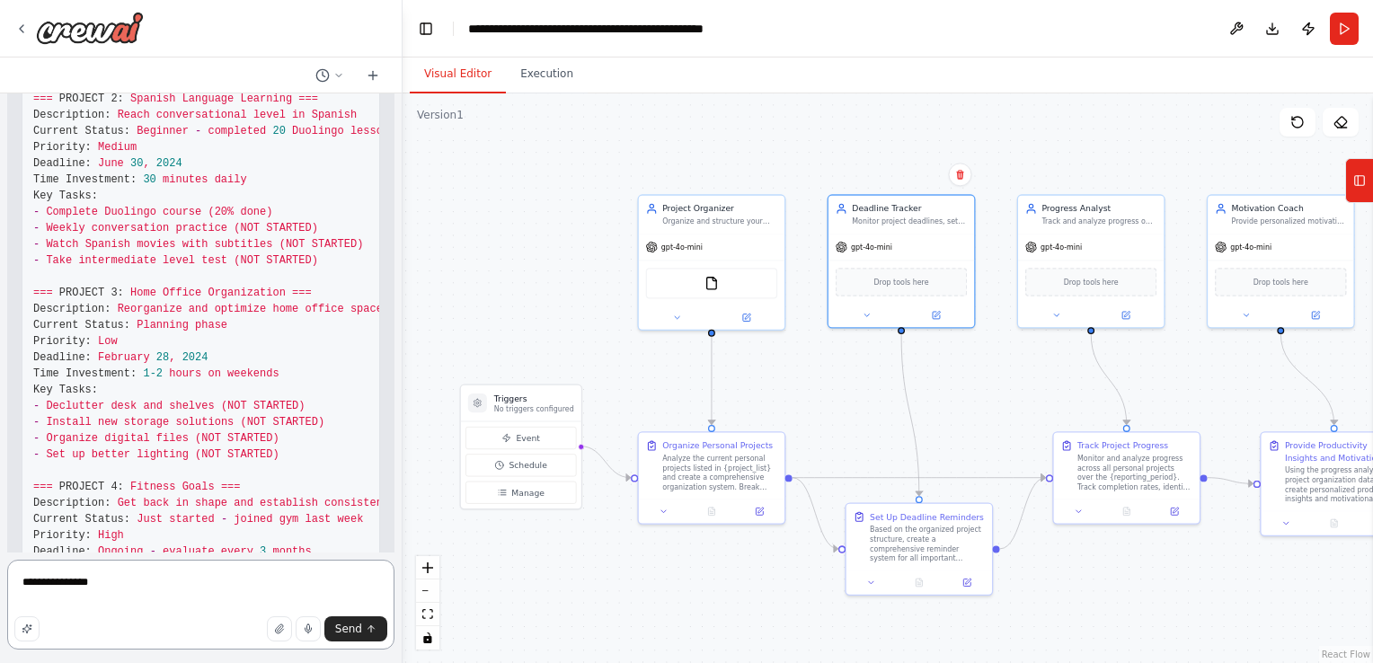
scroll to position [3400, 0]
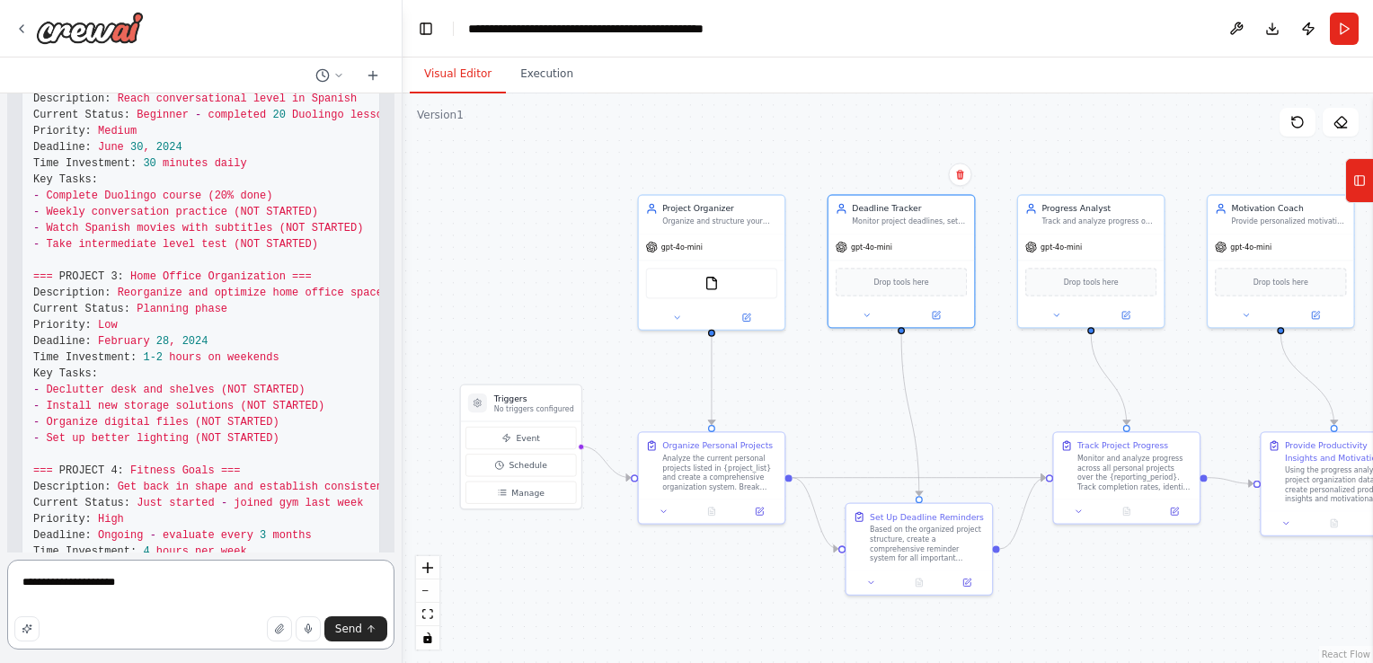
type textarea "**********"
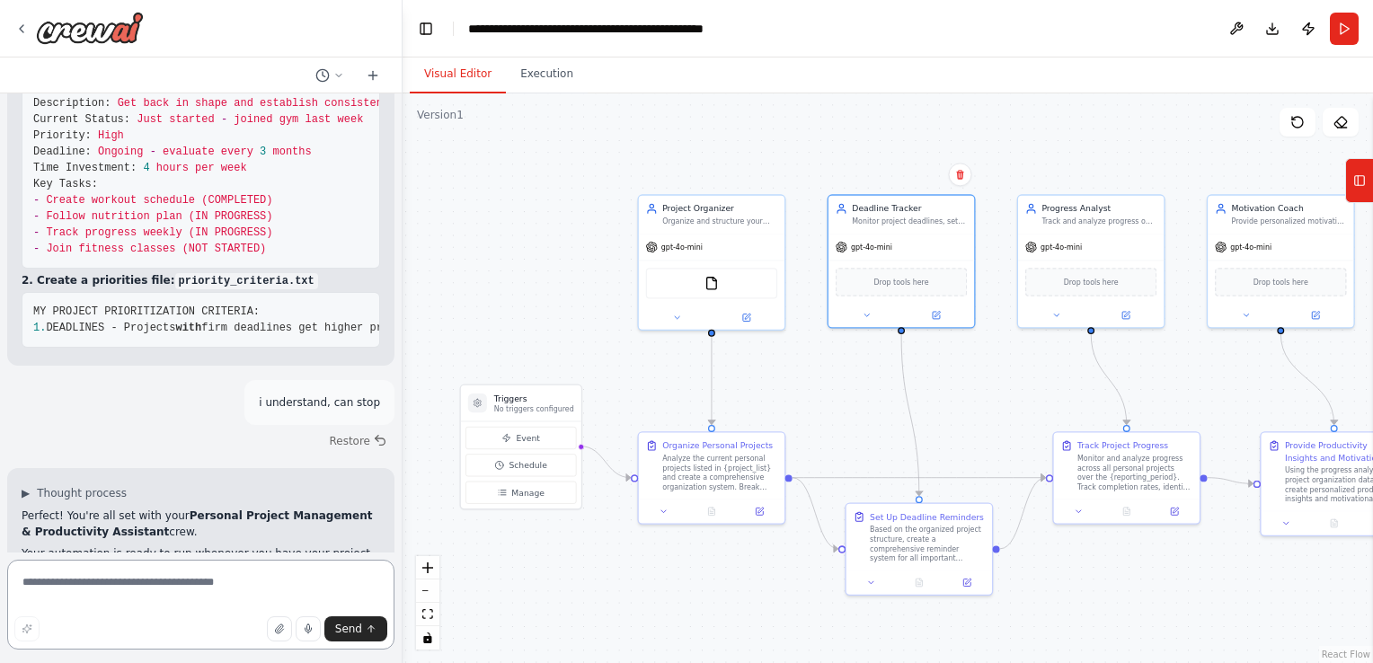
scroll to position [3799, 0]
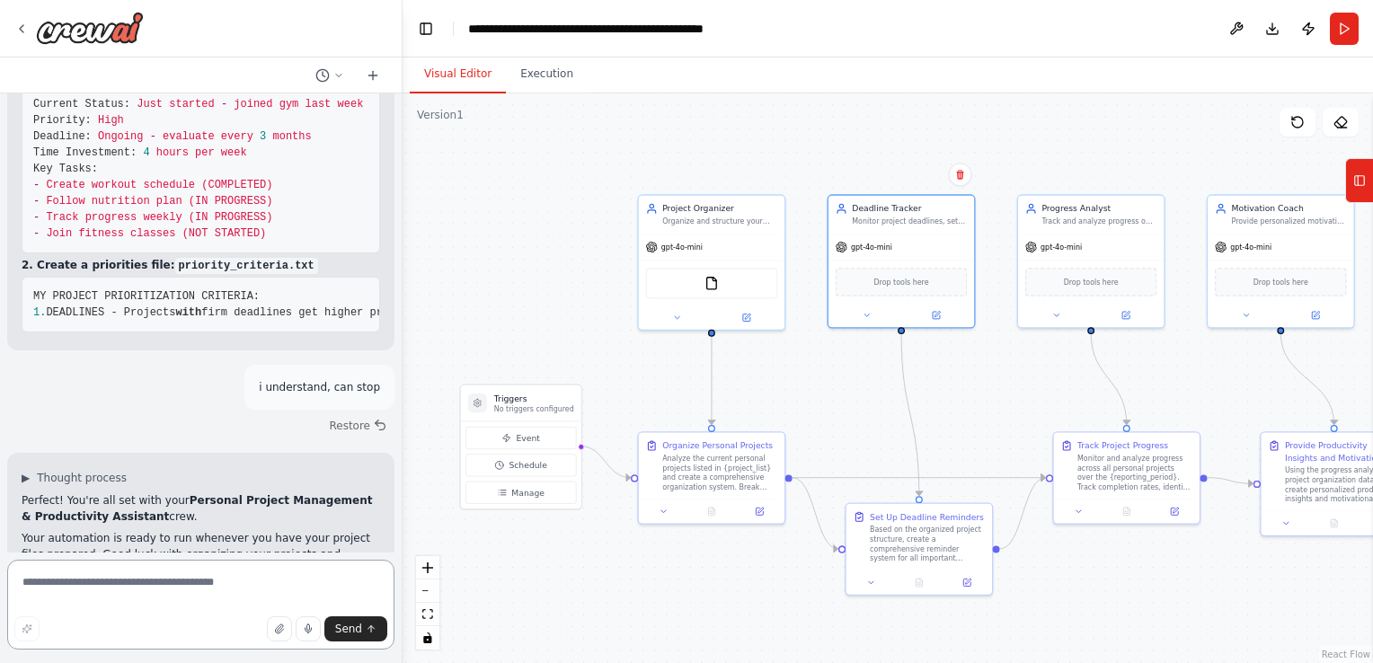
click at [129, 582] on textarea at bounding box center [200, 605] width 387 height 90
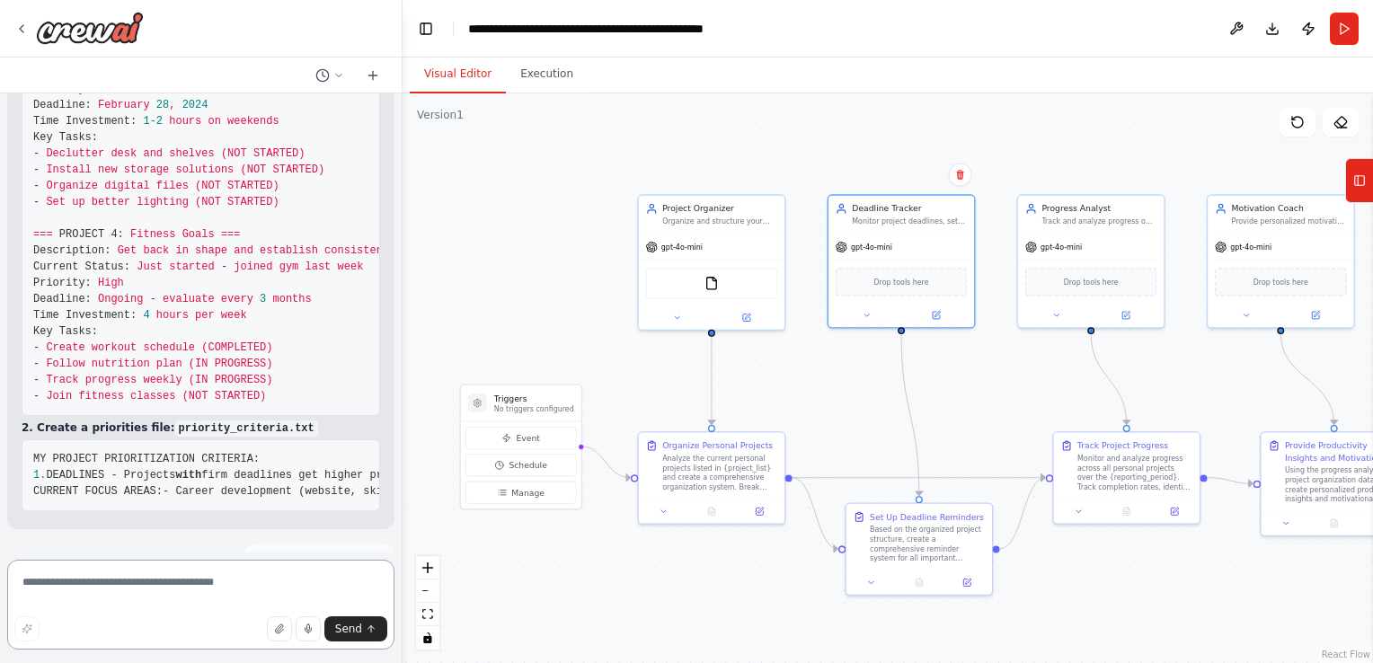
scroll to position [3366, 0]
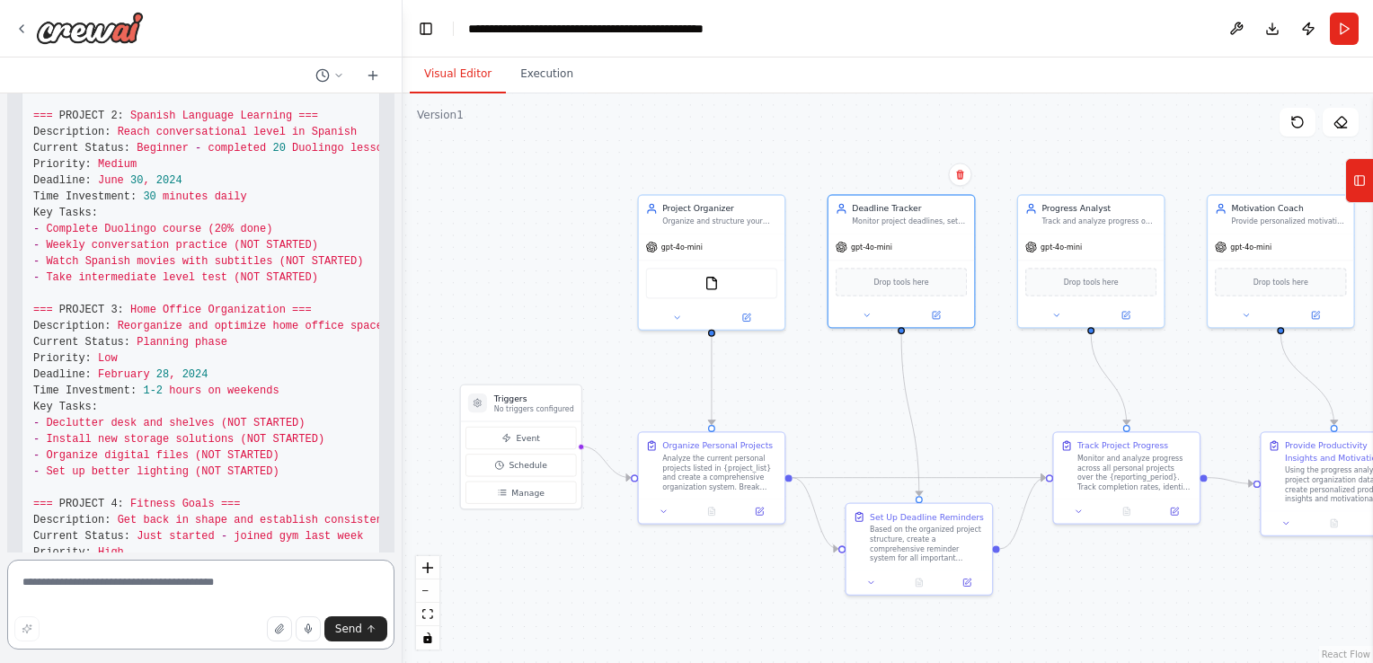
drag, startPoint x: 397, startPoint y: 451, endPoint x: 392, endPoint y: 415, distance: 36.3
click at [395, 415] on div at bounding box center [398, 331] width 7 height 663
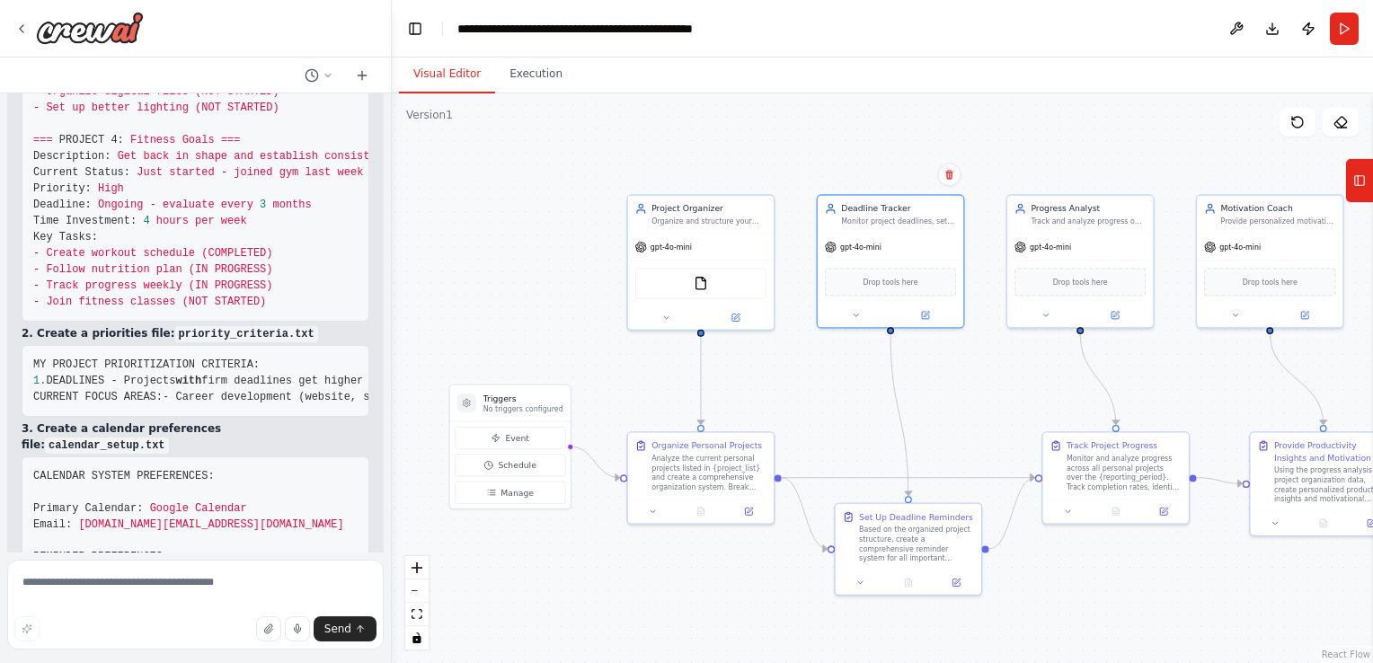
scroll to position [3942, 0]
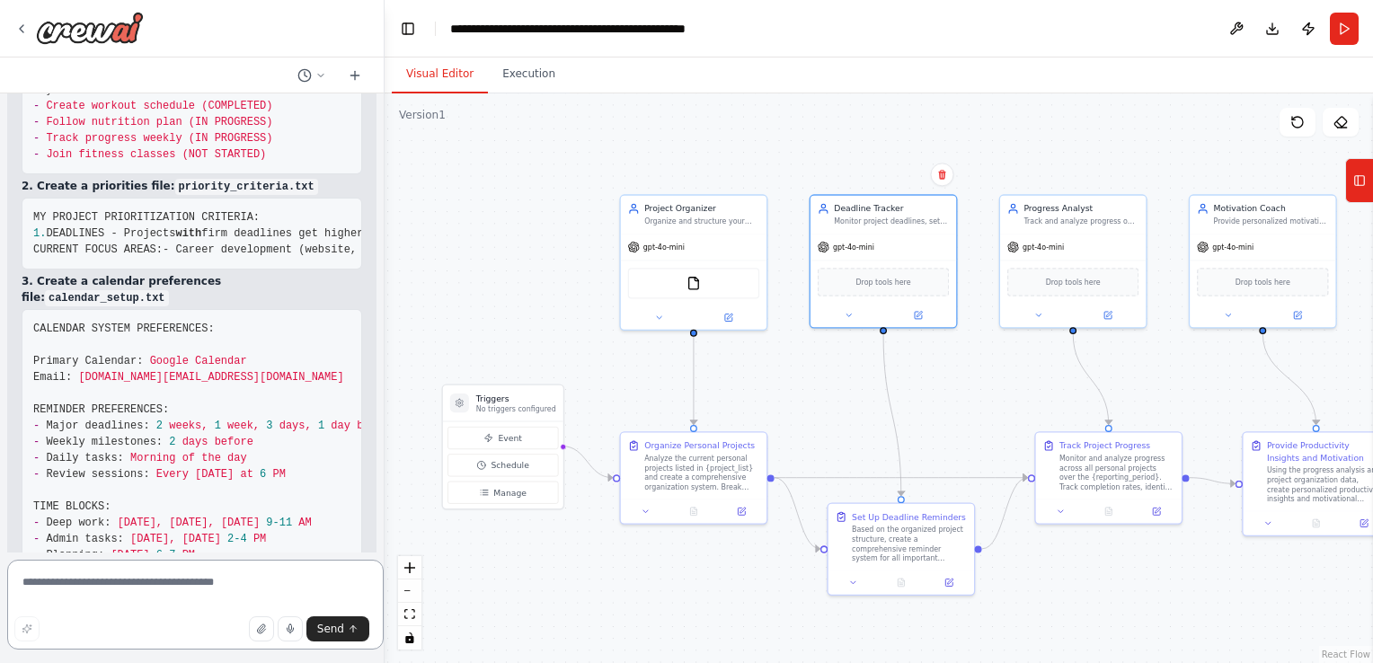
drag, startPoint x: 385, startPoint y: 473, endPoint x: 385, endPoint y: 519, distance: 46.7
click at [385, 519] on div "Create a crew that helps organize your personal projects, sets reminders for im…" at bounding box center [686, 331] width 1373 height 663
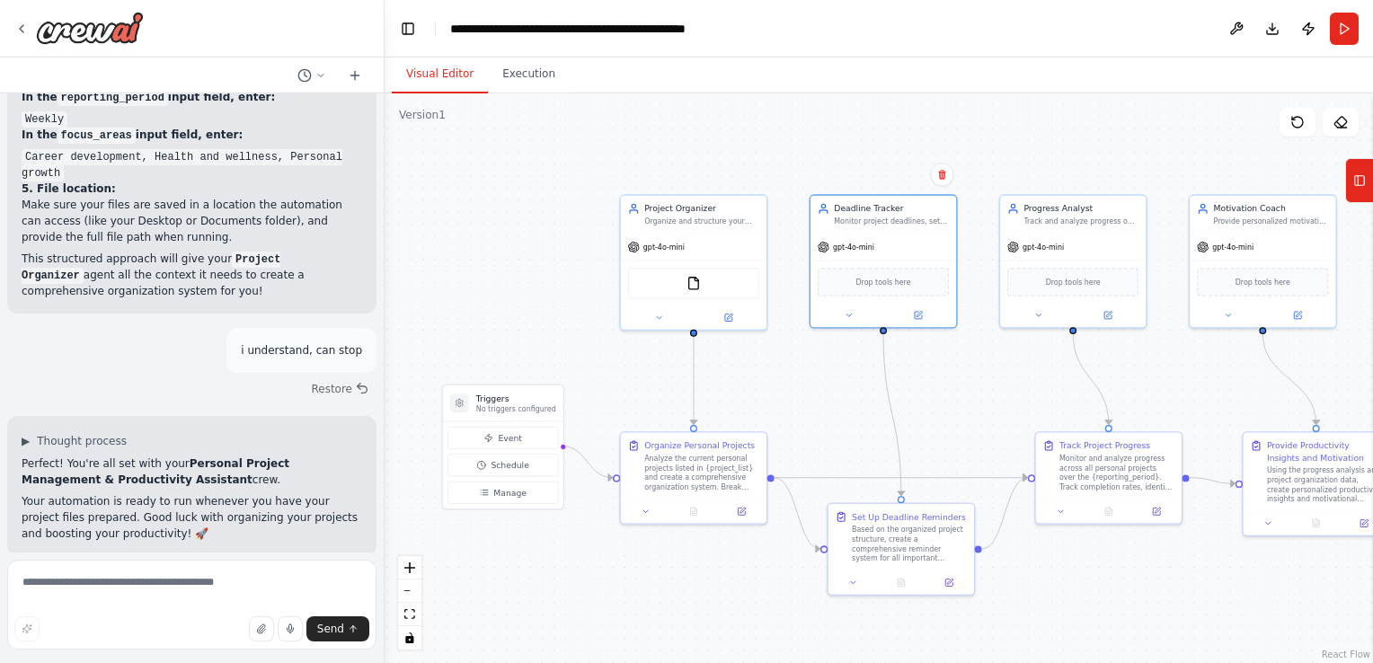
scroll to position [4608, 0]
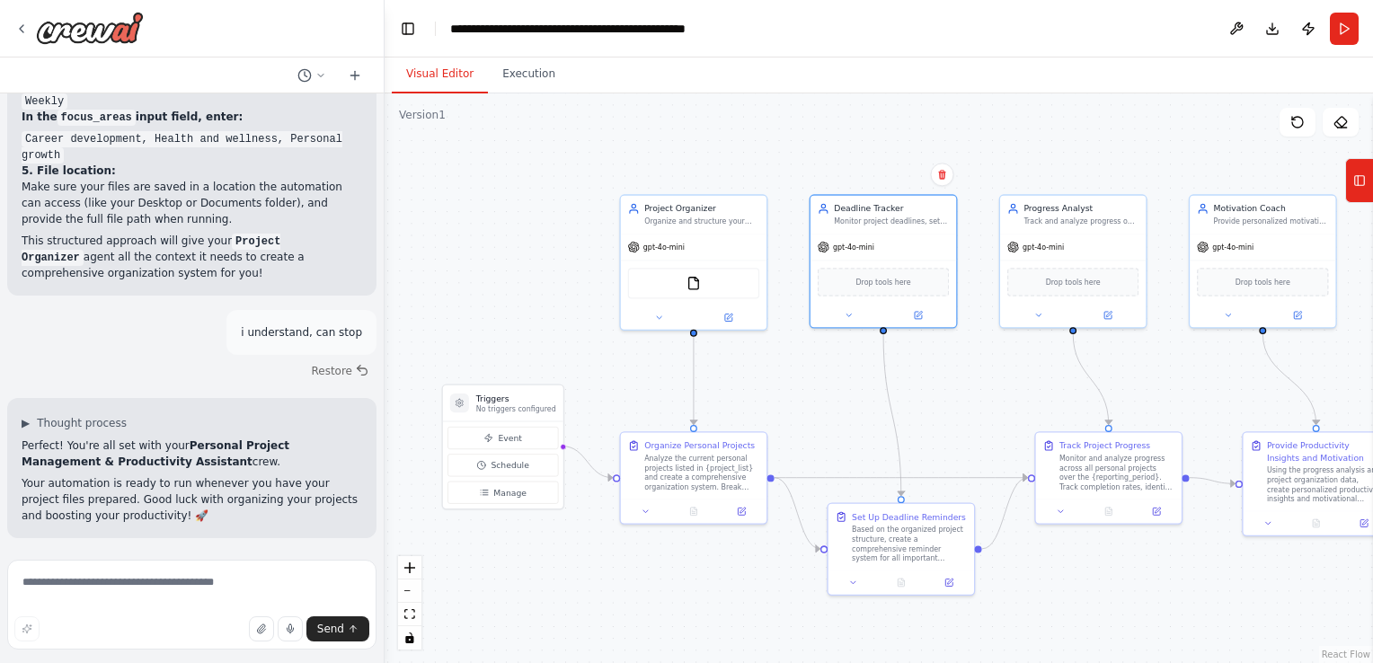
click at [115, 227] on p "Make sure your files are saved in a location the automation can access (like yo…" at bounding box center [192, 203] width 341 height 49
